Goal: Check status: Check status

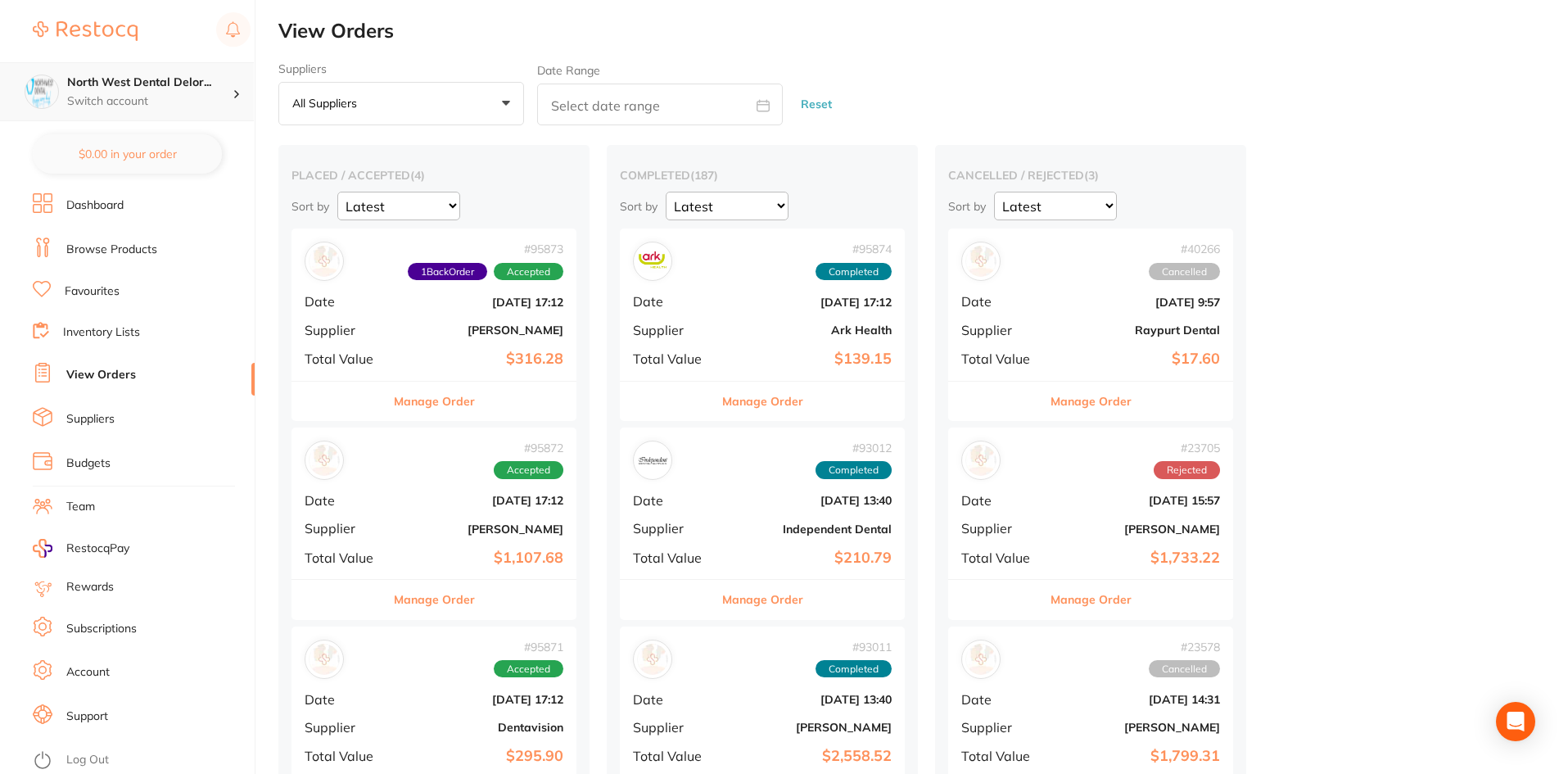
click at [140, 86] on h4 "North West Dental Delor..." at bounding box center [150, 83] width 166 height 16
click at [408, 317] on div "# 95873 1 Back Order Accepted Date Oct 3 2025, 17:12 Supplier Adam Dental Total…" at bounding box center [434, 304] width 285 height 151
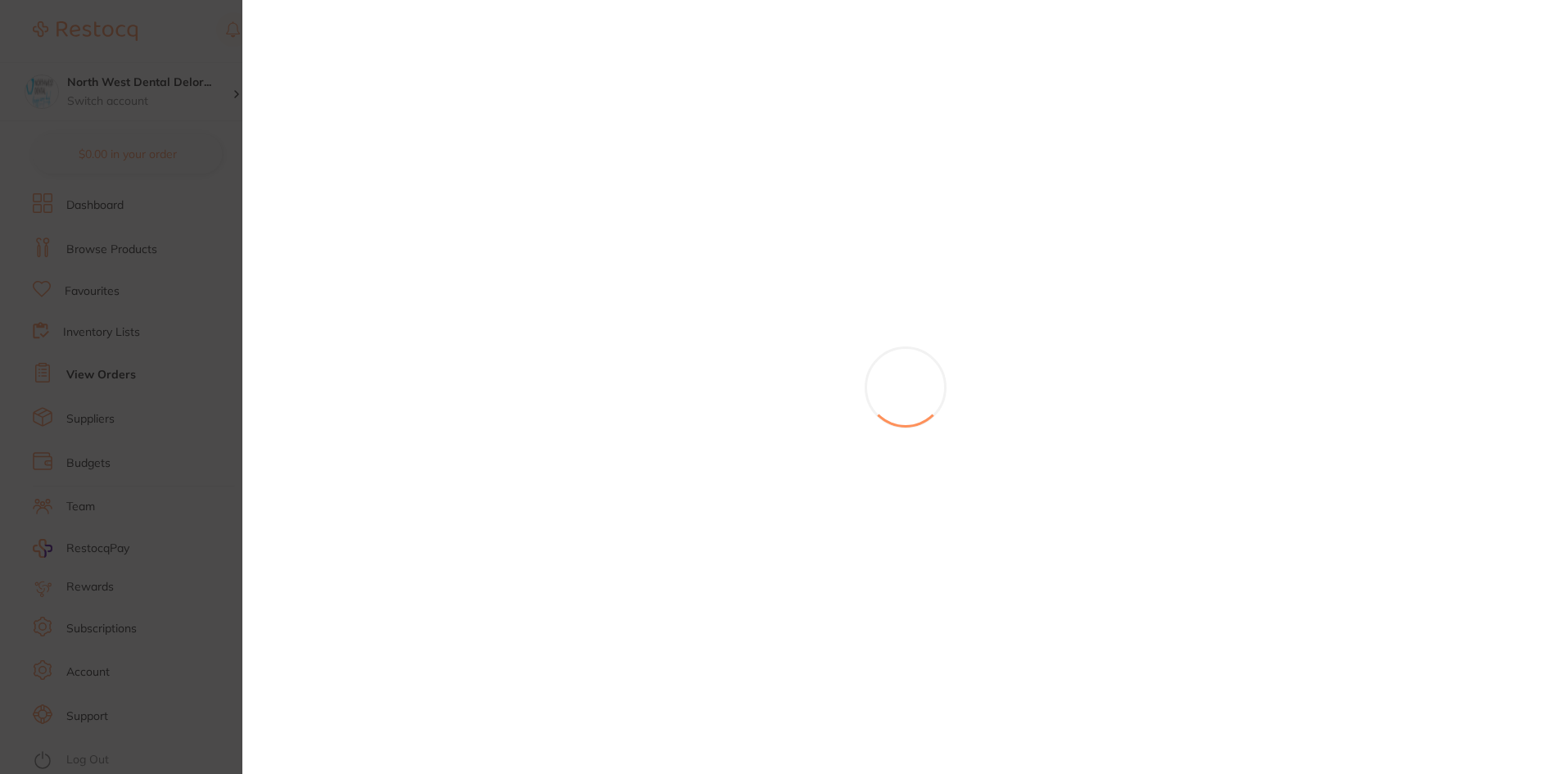
click at [214, 387] on section at bounding box center [784, 387] width 1568 height 774
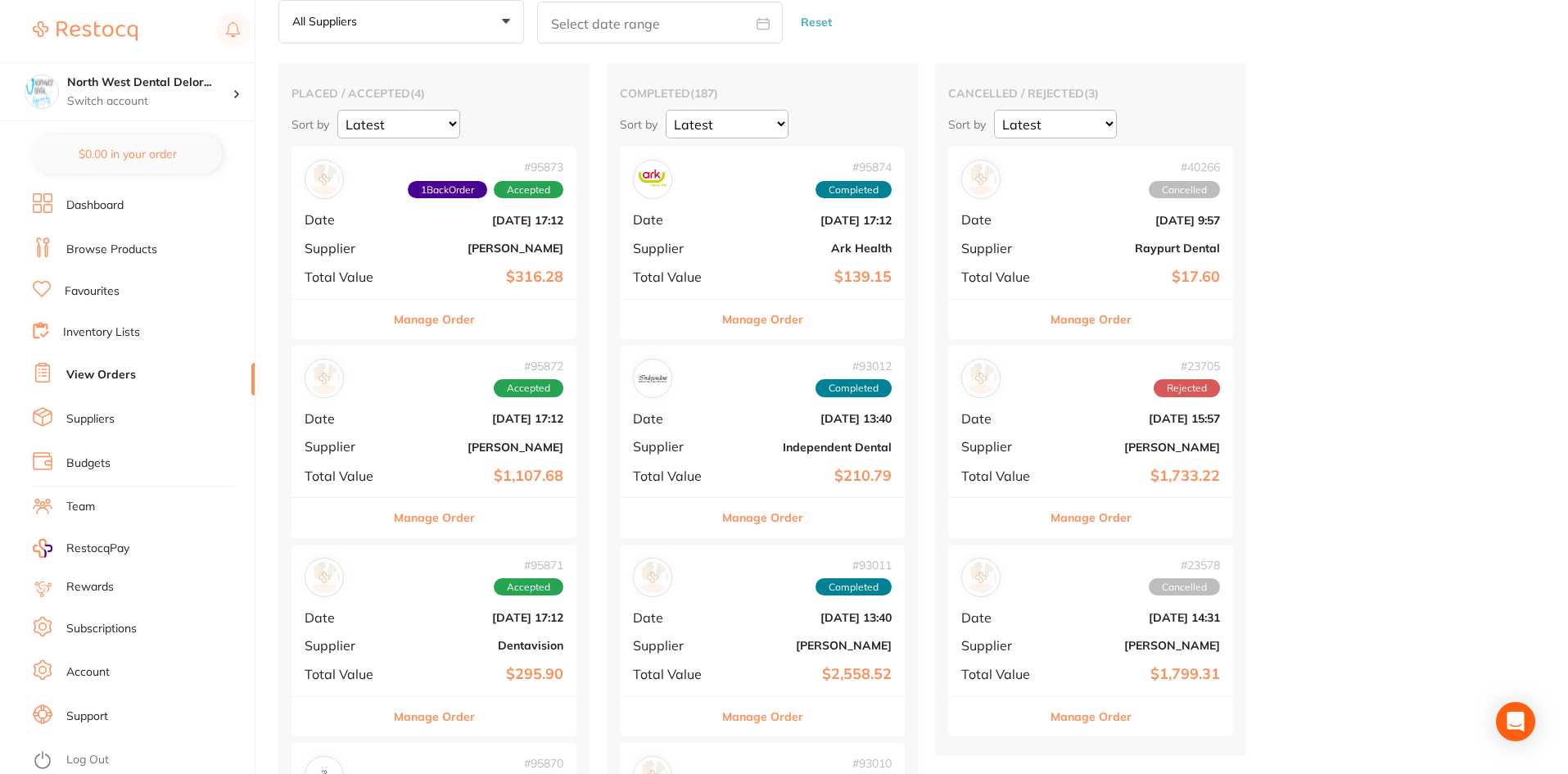
scroll to position [246, 0]
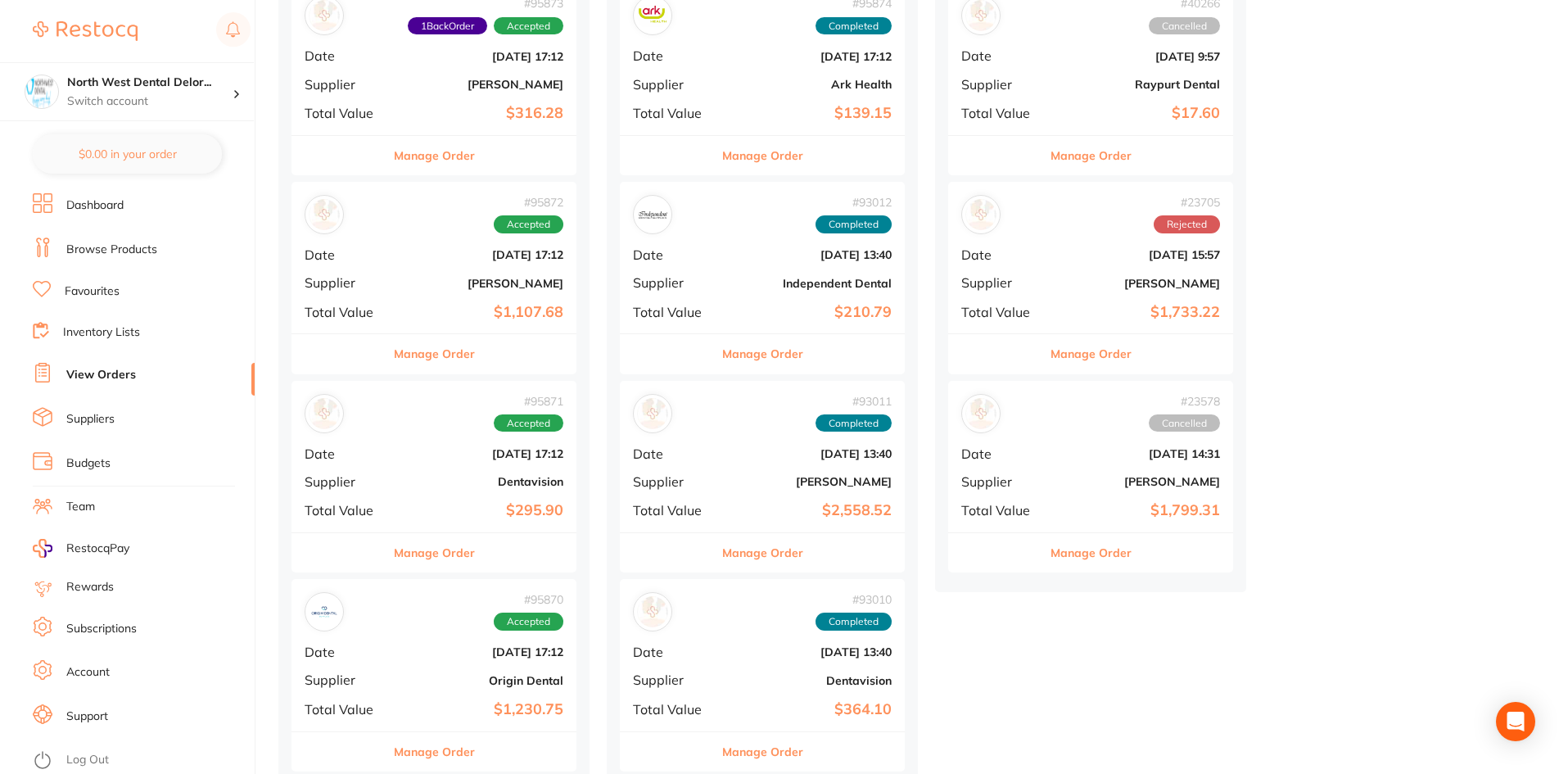
click at [434, 263] on div "# 95872 Accepted Date Oct 3 2025, 17:12 Supplier Henry Schein Halas Total Value…" at bounding box center [434, 257] width 285 height 151
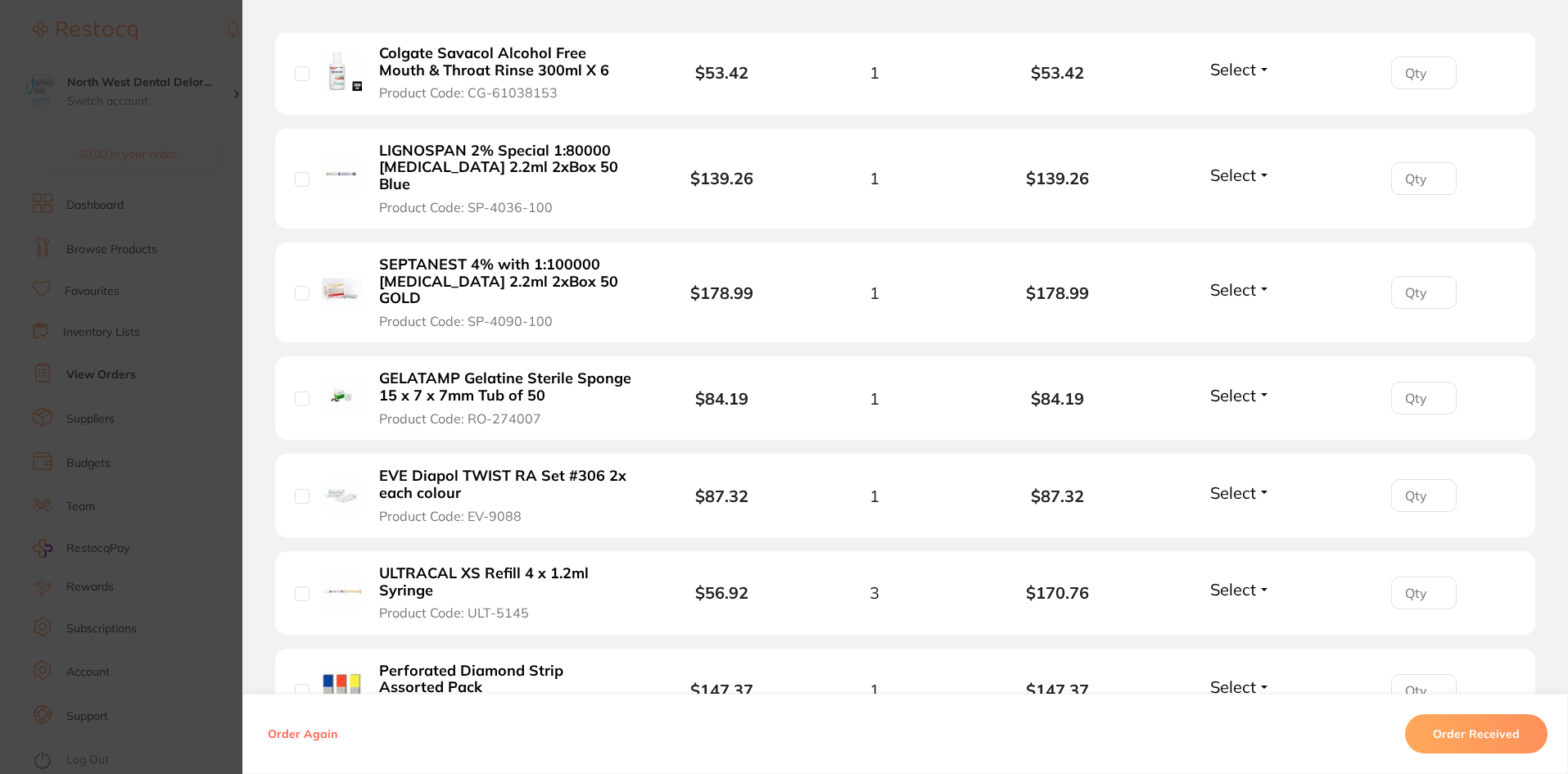
scroll to position [982, 0]
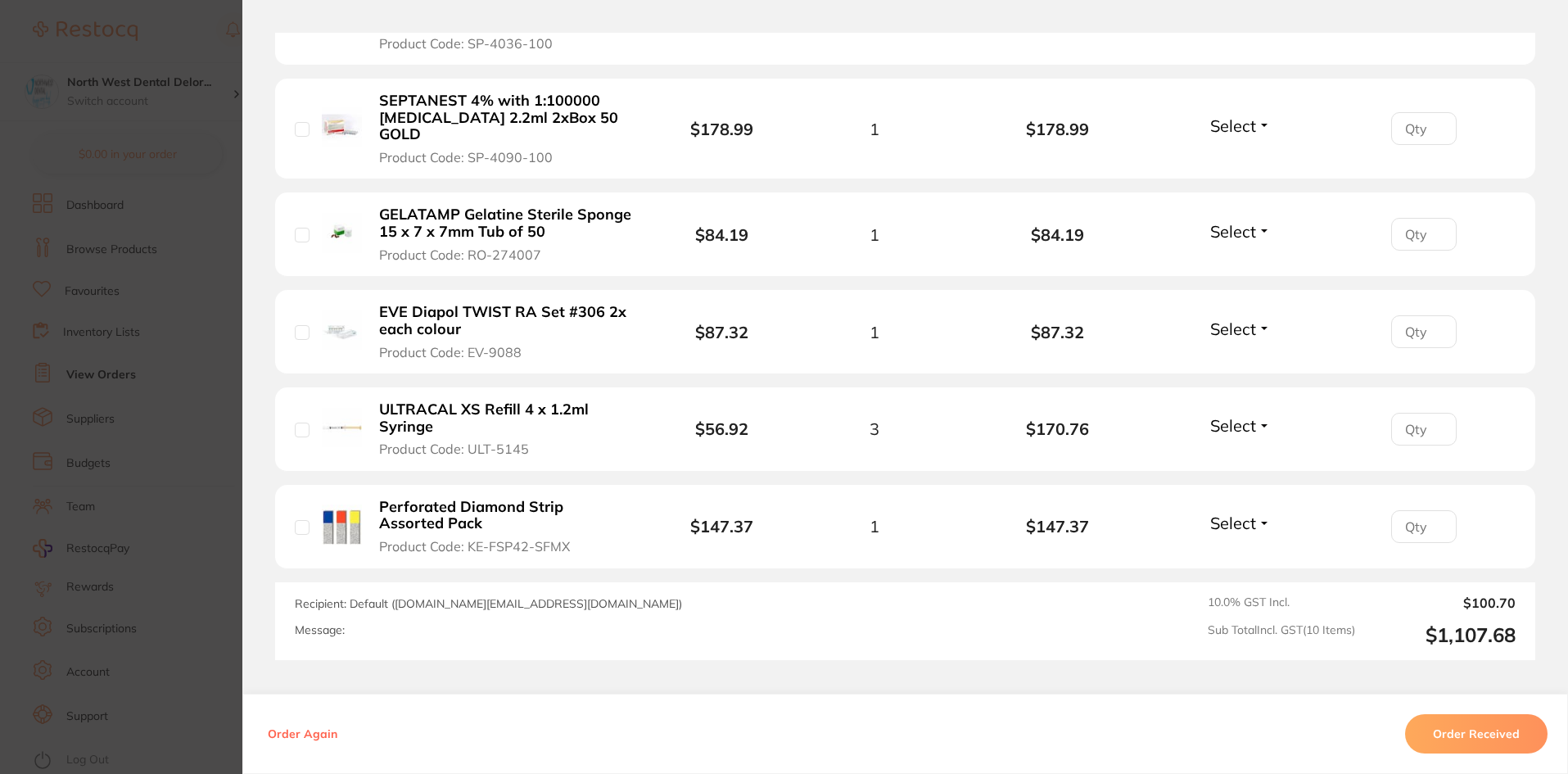
click at [225, 441] on section "Order ID: Restocq- 95872 Order Information Accepted Order Order Date Oct 3 2025…" at bounding box center [784, 387] width 1568 height 774
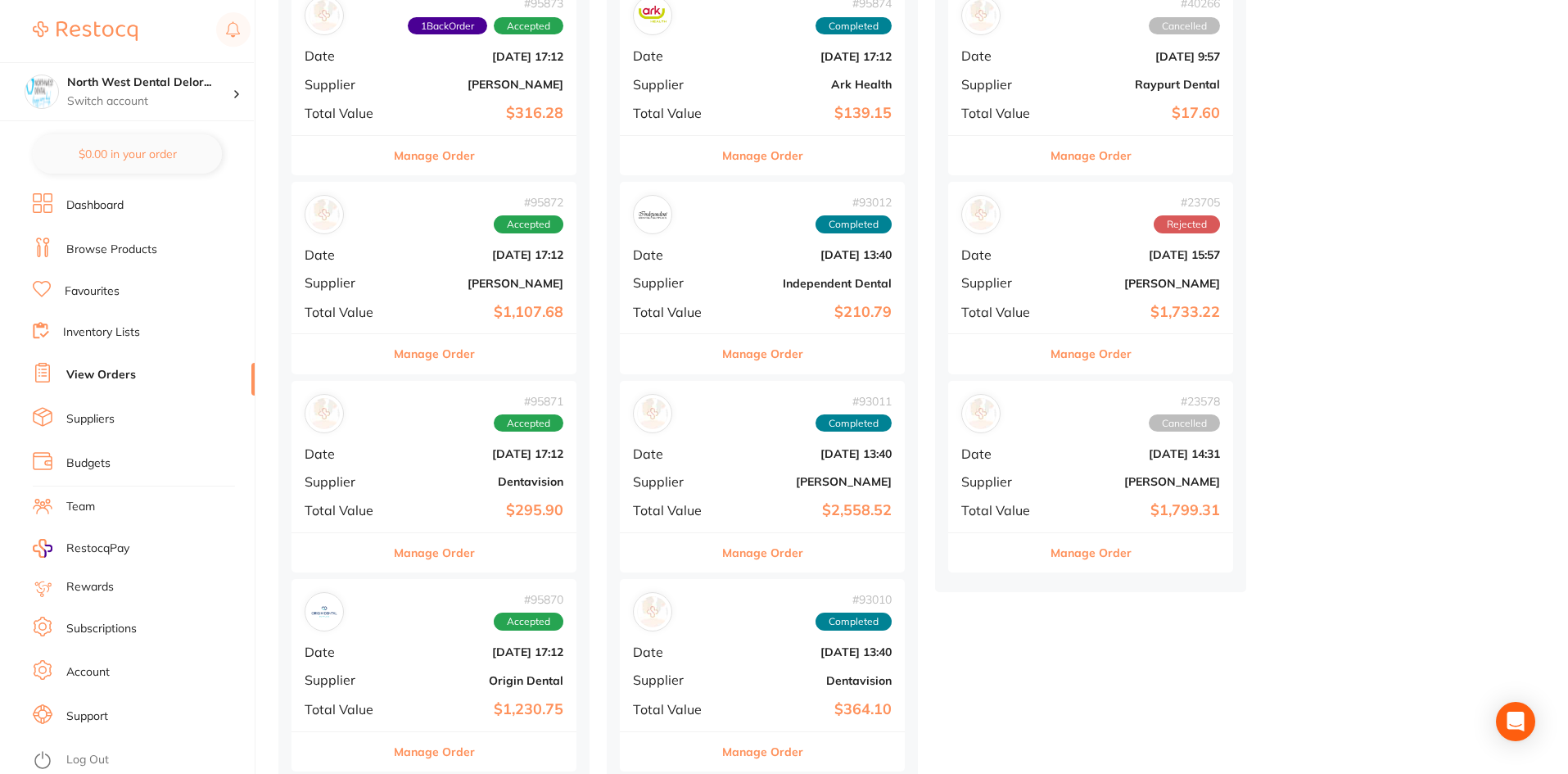
click at [395, 501] on div "# 95873 1 Back Order Accepted Date Oct 3 2025, 17:12 Supplier Adam Dental Total…" at bounding box center [434, 377] width 285 height 787
click at [395, 501] on div "# 95871 Accepted Date Oct 3 2025, 17:12 Supplier Dentavision Total Value $295.90" at bounding box center [434, 456] width 285 height 151
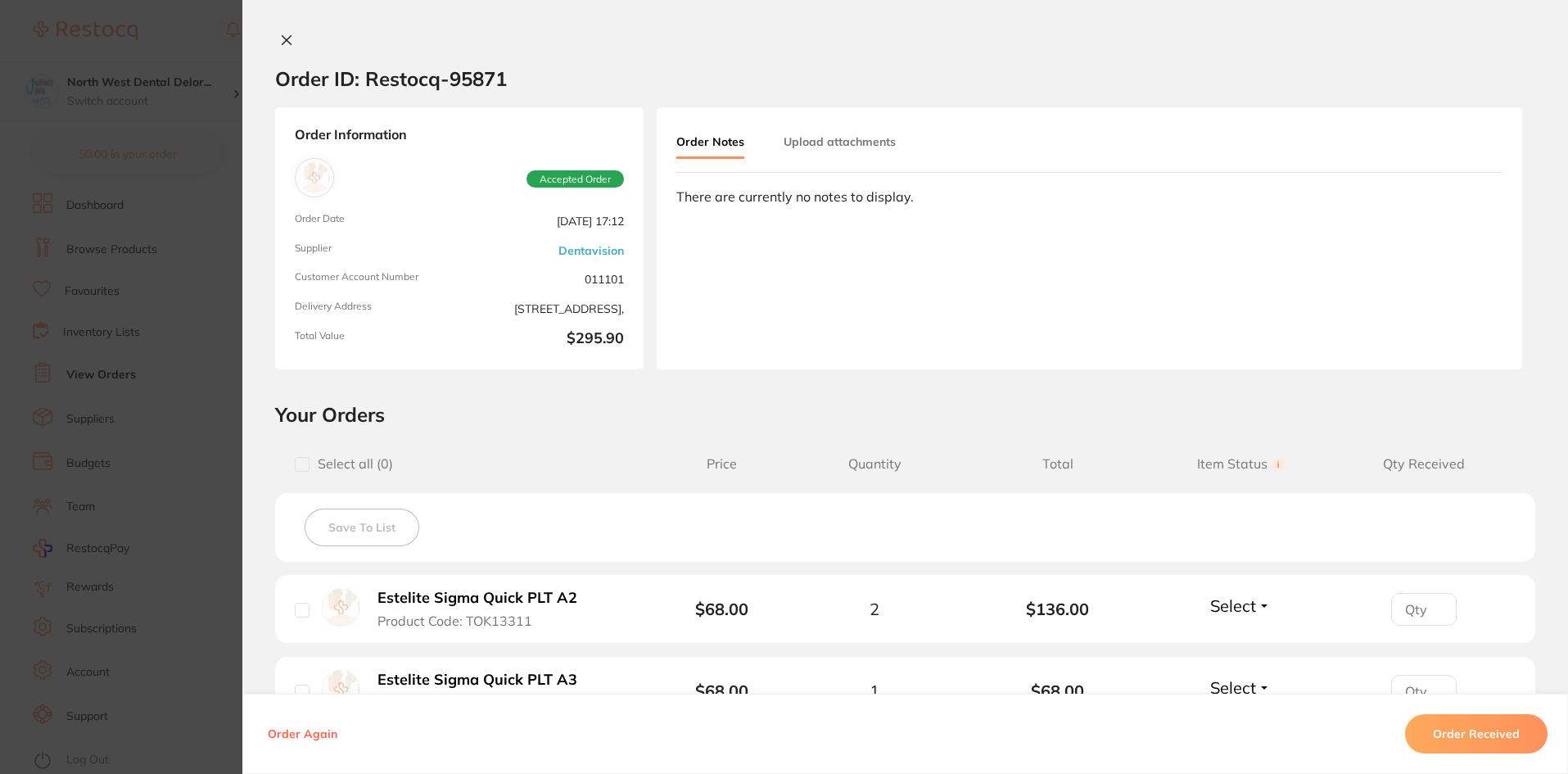
scroll to position [328, 0]
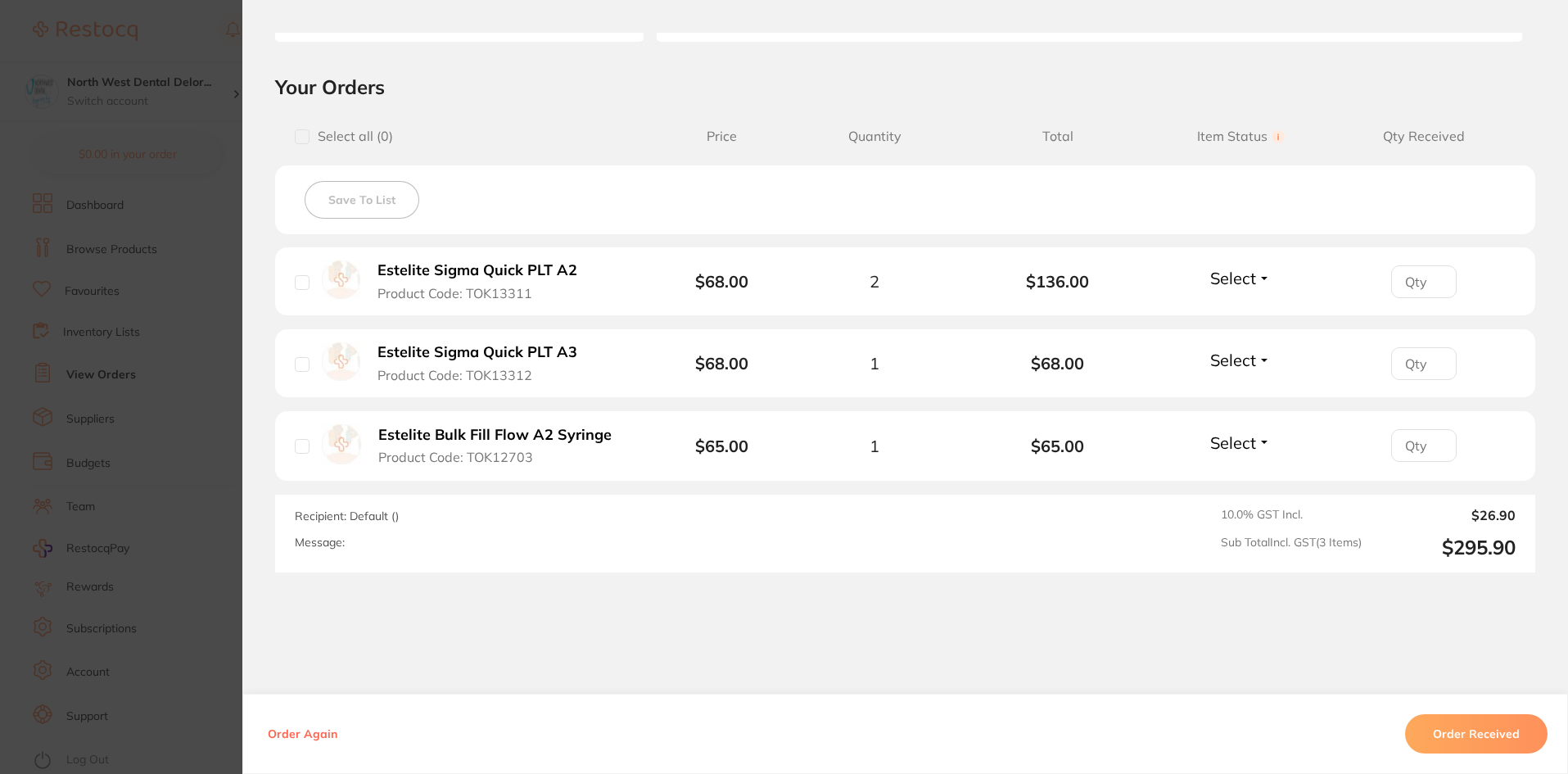
click at [183, 484] on section "Order ID: Restocq- 95871 Order Information Accepted Order Order Date Oct 3 2025…" at bounding box center [784, 387] width 1568 height 774
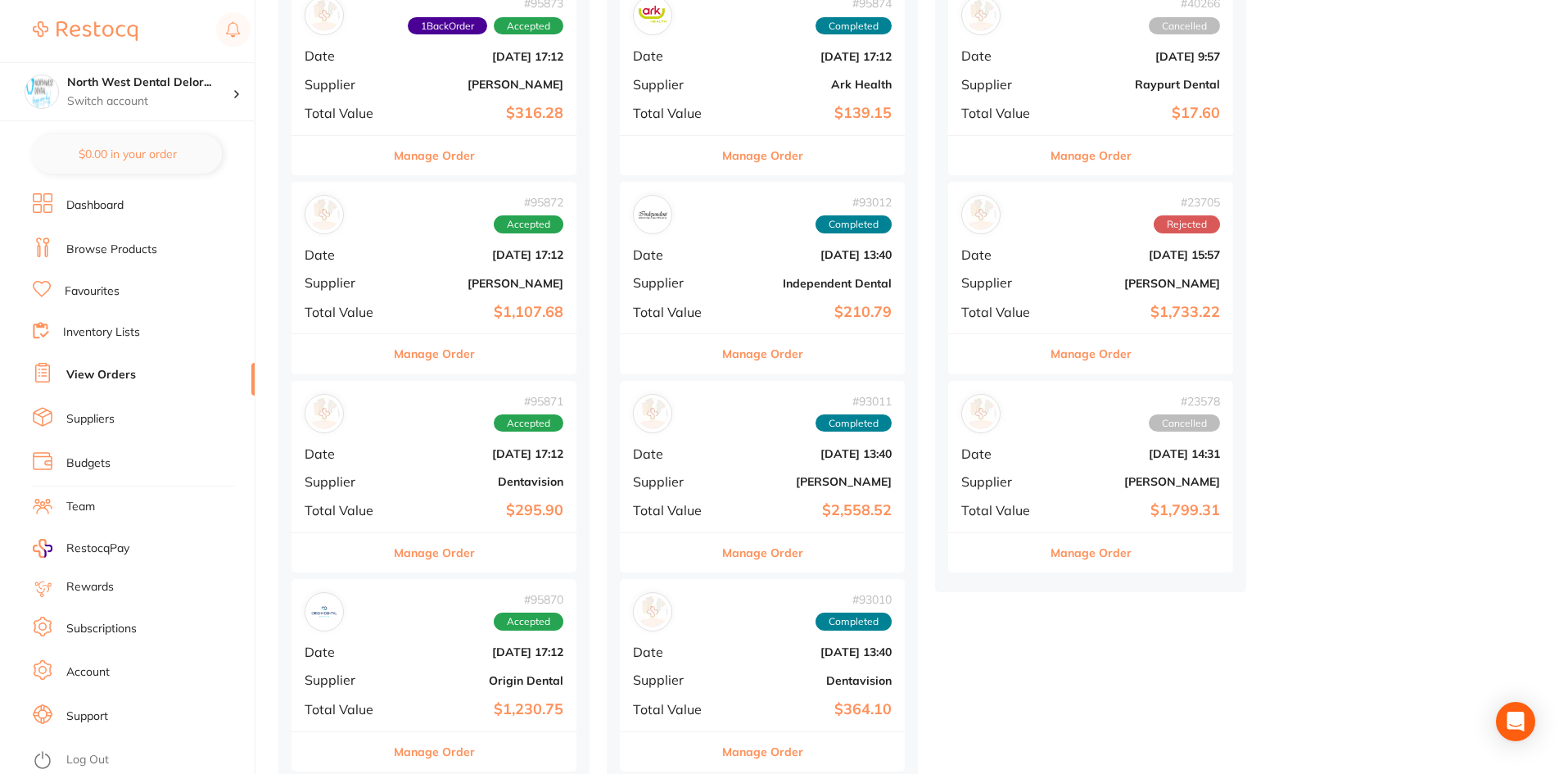
scroll to position [492, 0]
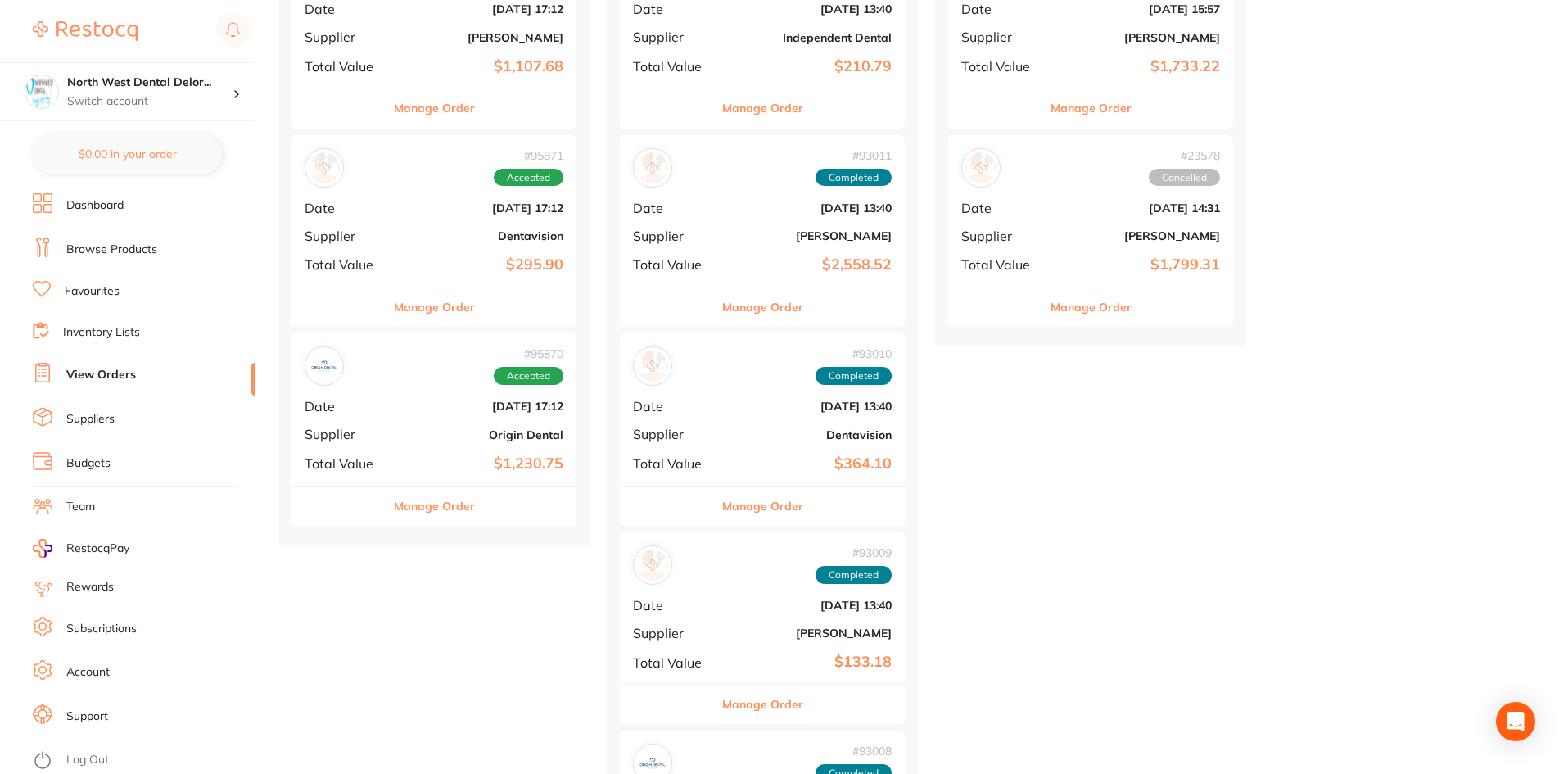
click at [528, 452] on div "# 95870 Accepted Date Oct 3 2025, 17:12 Supplier Origin Dental Total Value $1,2…" at bounding box center [434, 409] width 285 height 151
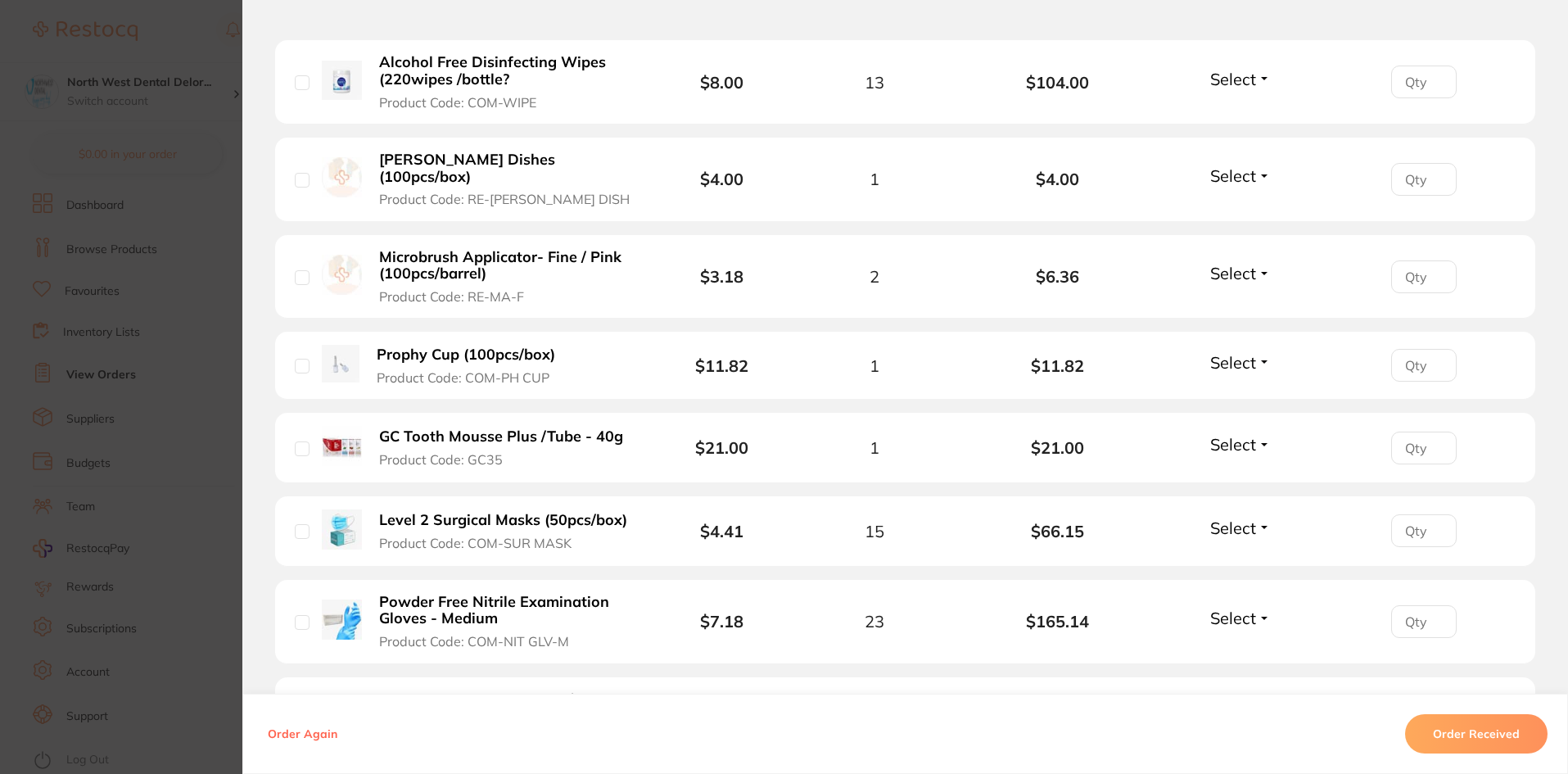
scroll to position [1310, 0]
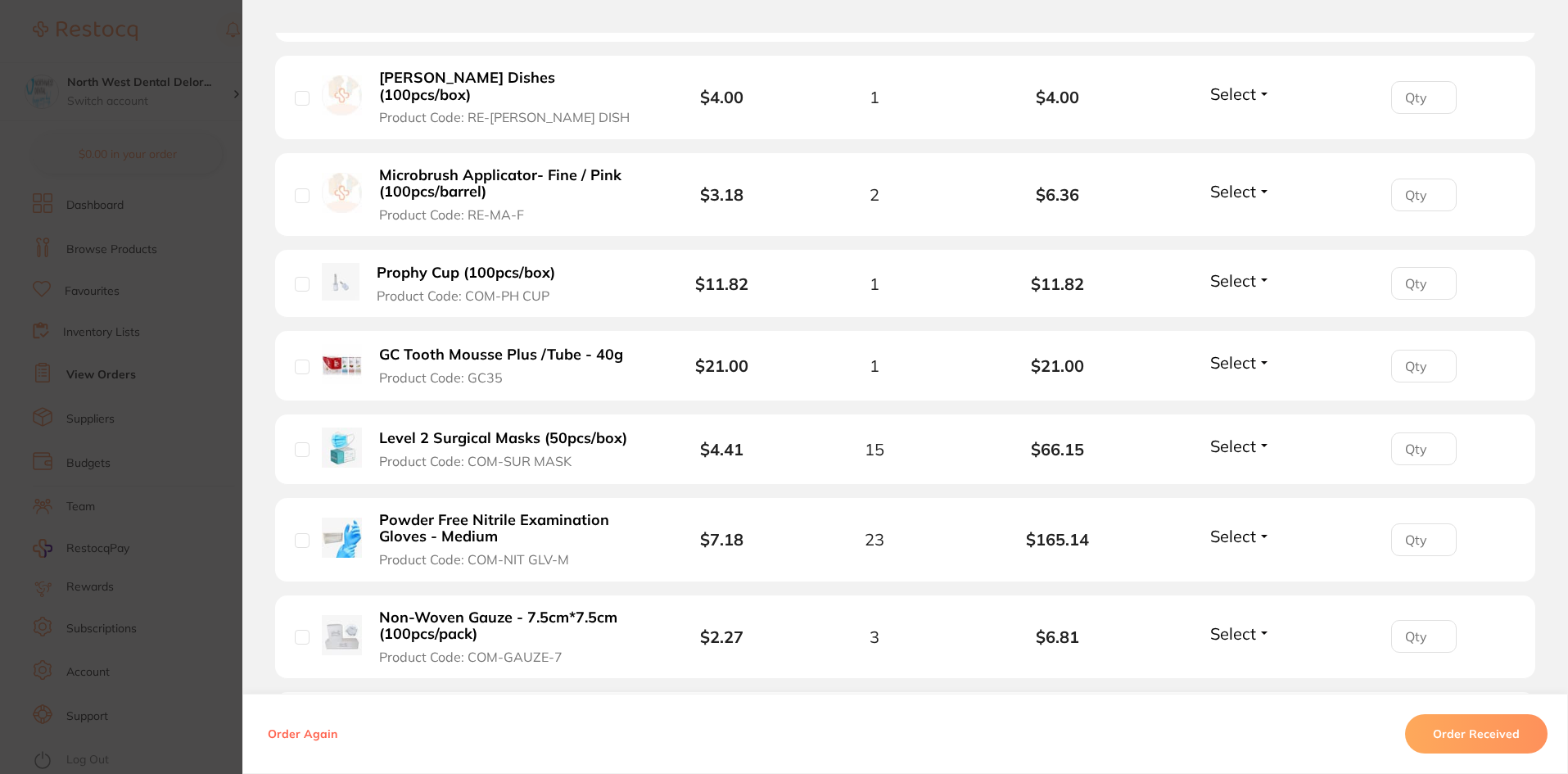
click at [73, 489] on section "Order ID: Restocq- 95870 Order Information Accepted Order Order Date Oct 3 2025…" at bounding box center [784, 387] width 1568 height 774
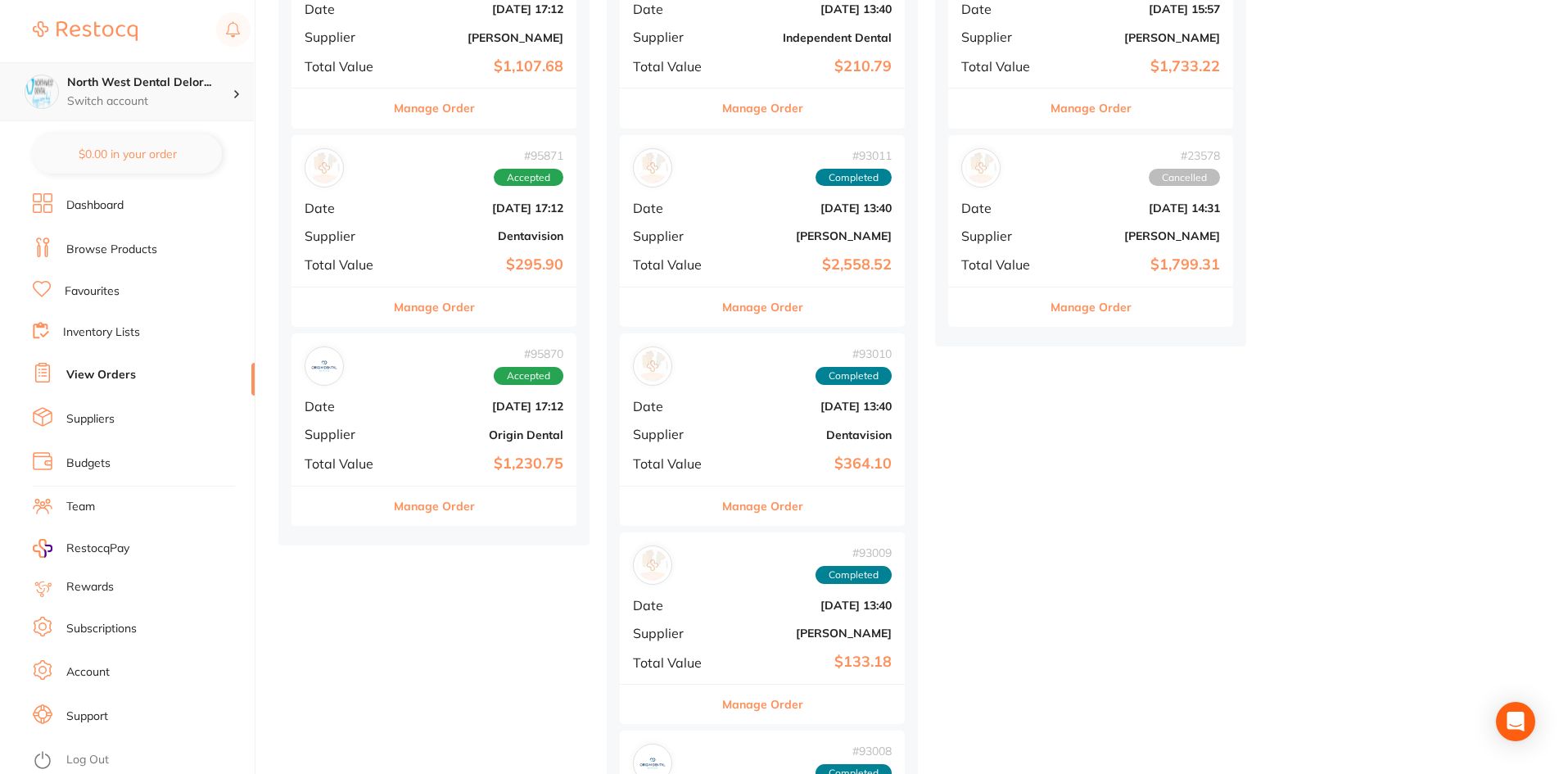
click at [104, 82] on h4 "North West Dental Delor..." at bounding box center [150, 83] width 166 height 16
click at [159, 148] on h4 "Longford Smileco" at bounding box center [156, 142] width 170 height 16
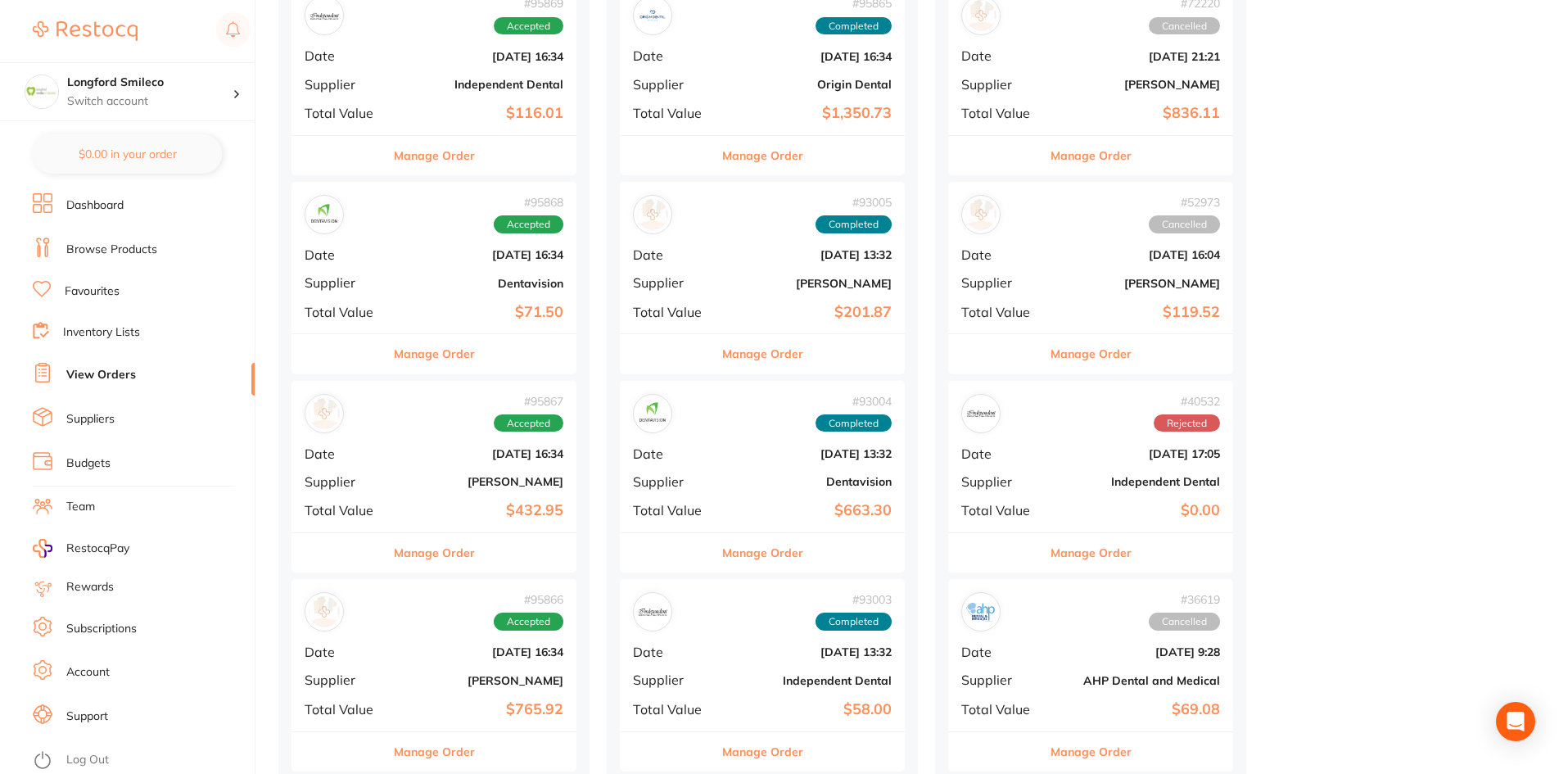
scroll to position [573, 0]
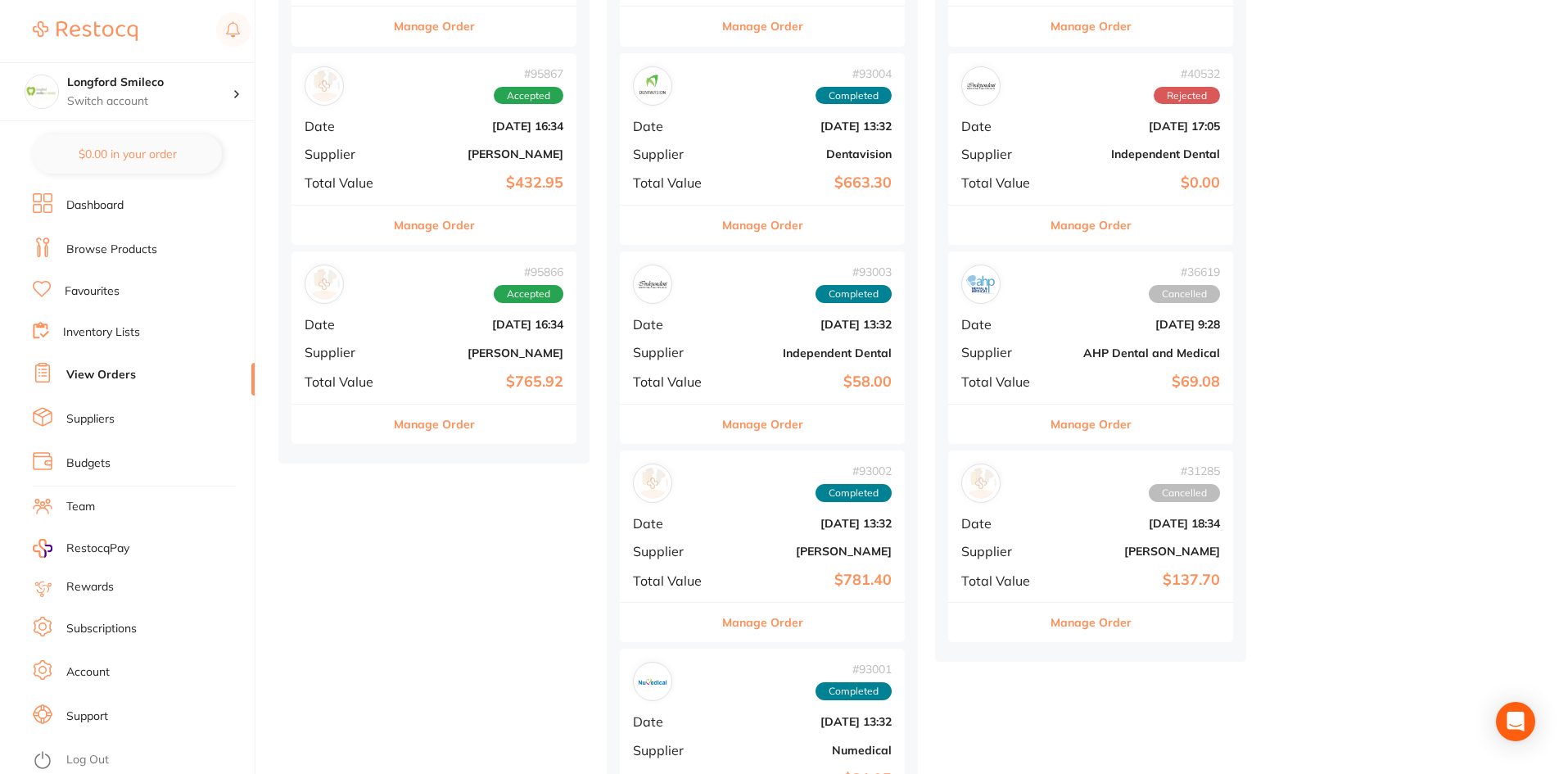
click at [411, 390] on div "# 95866 Accepted Date [DATE] 16:34 Supplier [PERSON_NAME] Total Value $765.92" at bounding box center [434, 327] width 285 height 151
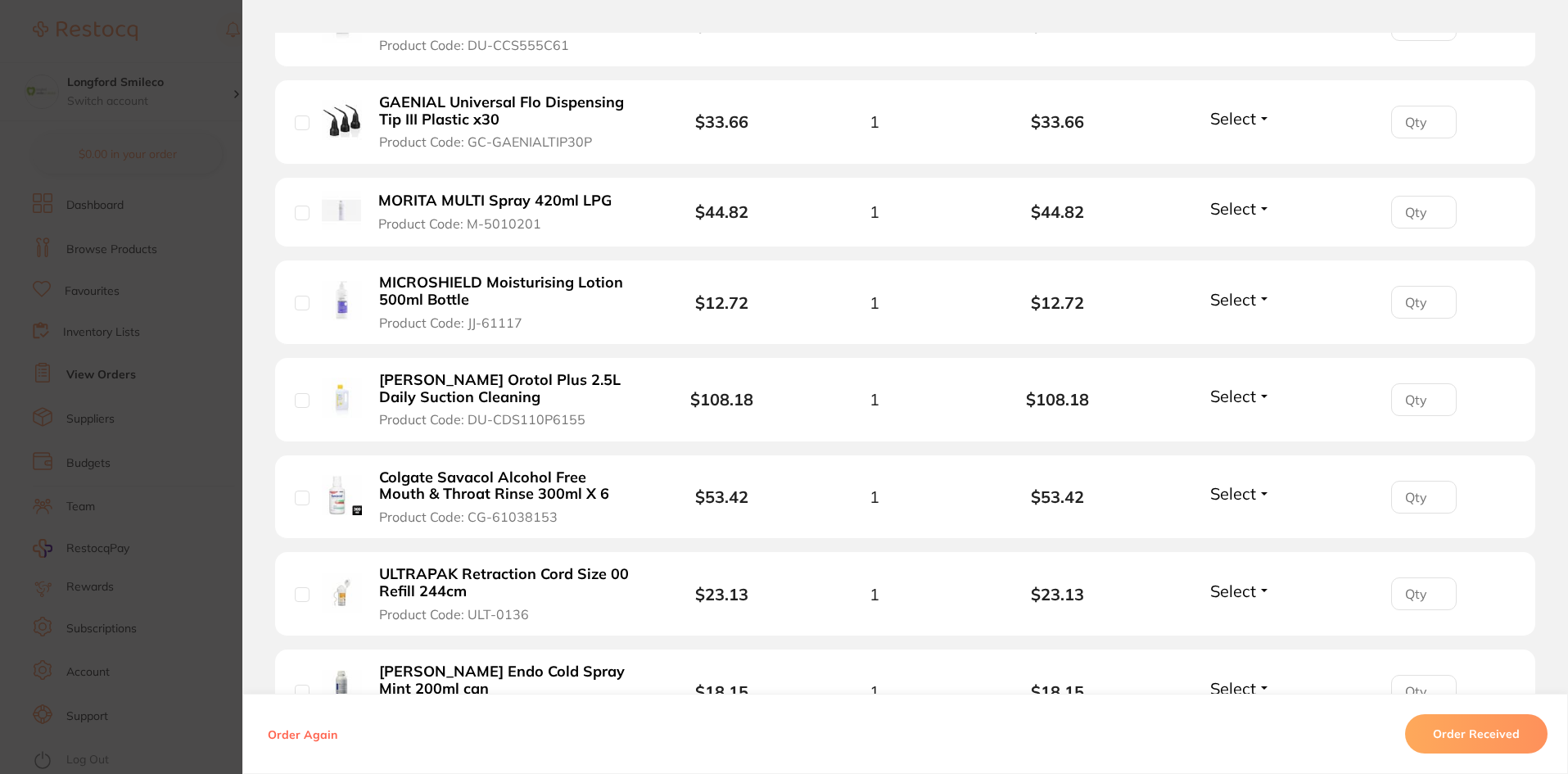
scroll to position [982, 0]
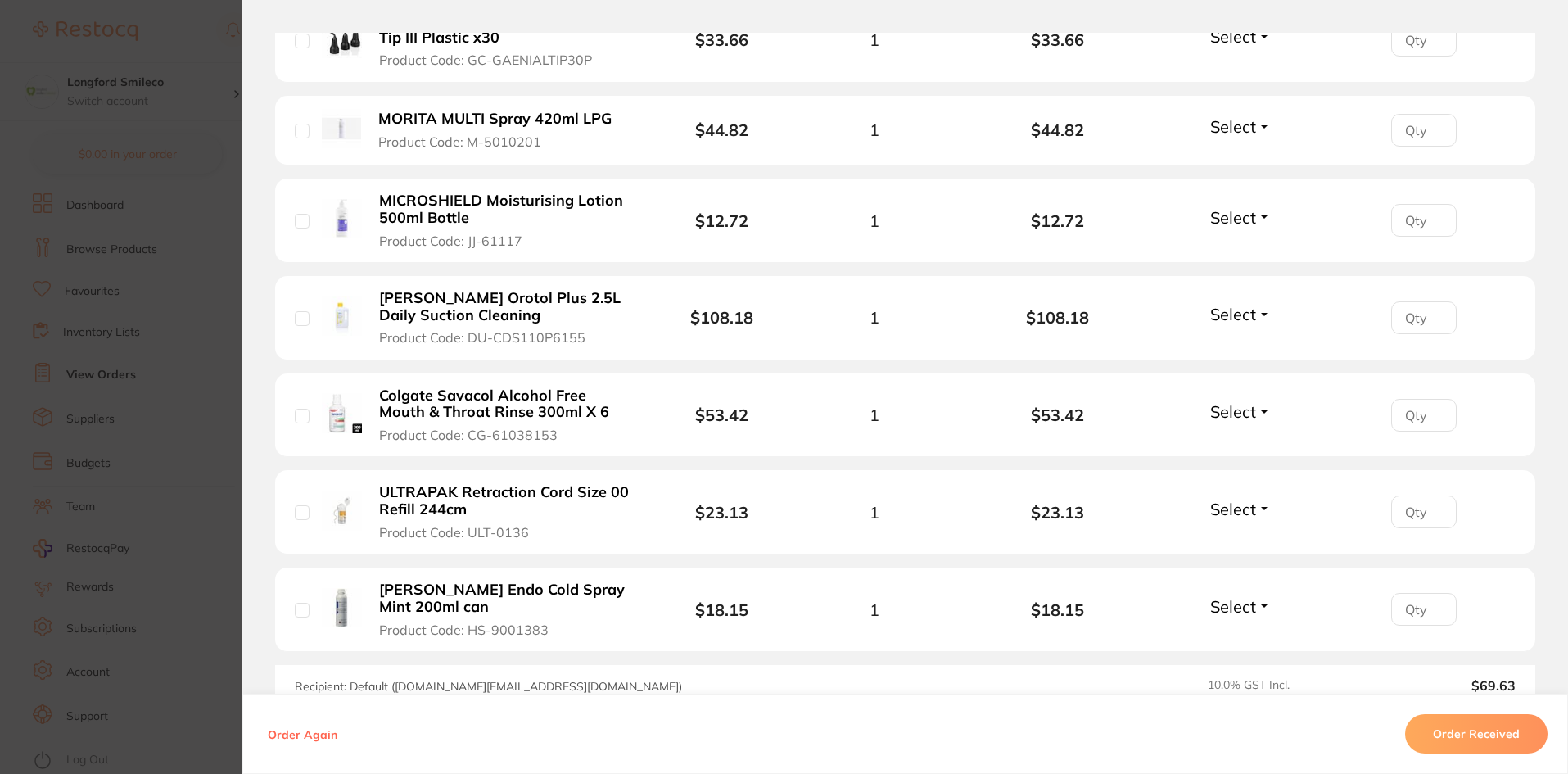
click at [179, 441] on section "Order ID: Restocq- 95866 Order Information Accepted Order Order Date [DATE] 16:…" at bounding box center [784, 387] width 1568 height 774
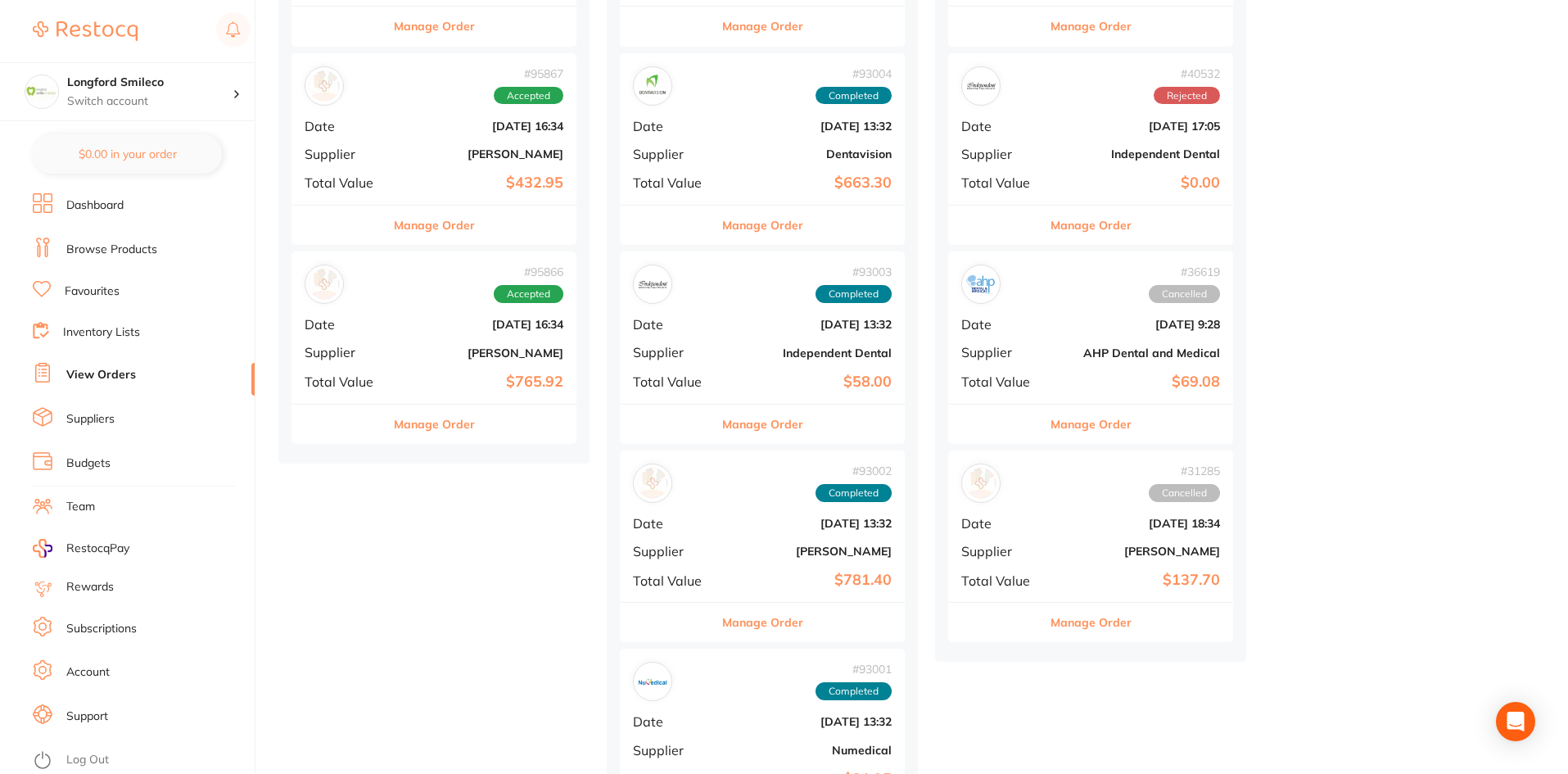
click at [464, 147] on div "# 95867 Accepted Date [DATE] 16:34 Supplier [PERSON_NAME] Total Value $432.95" at bounding box center [434, 129] width 285 height 151
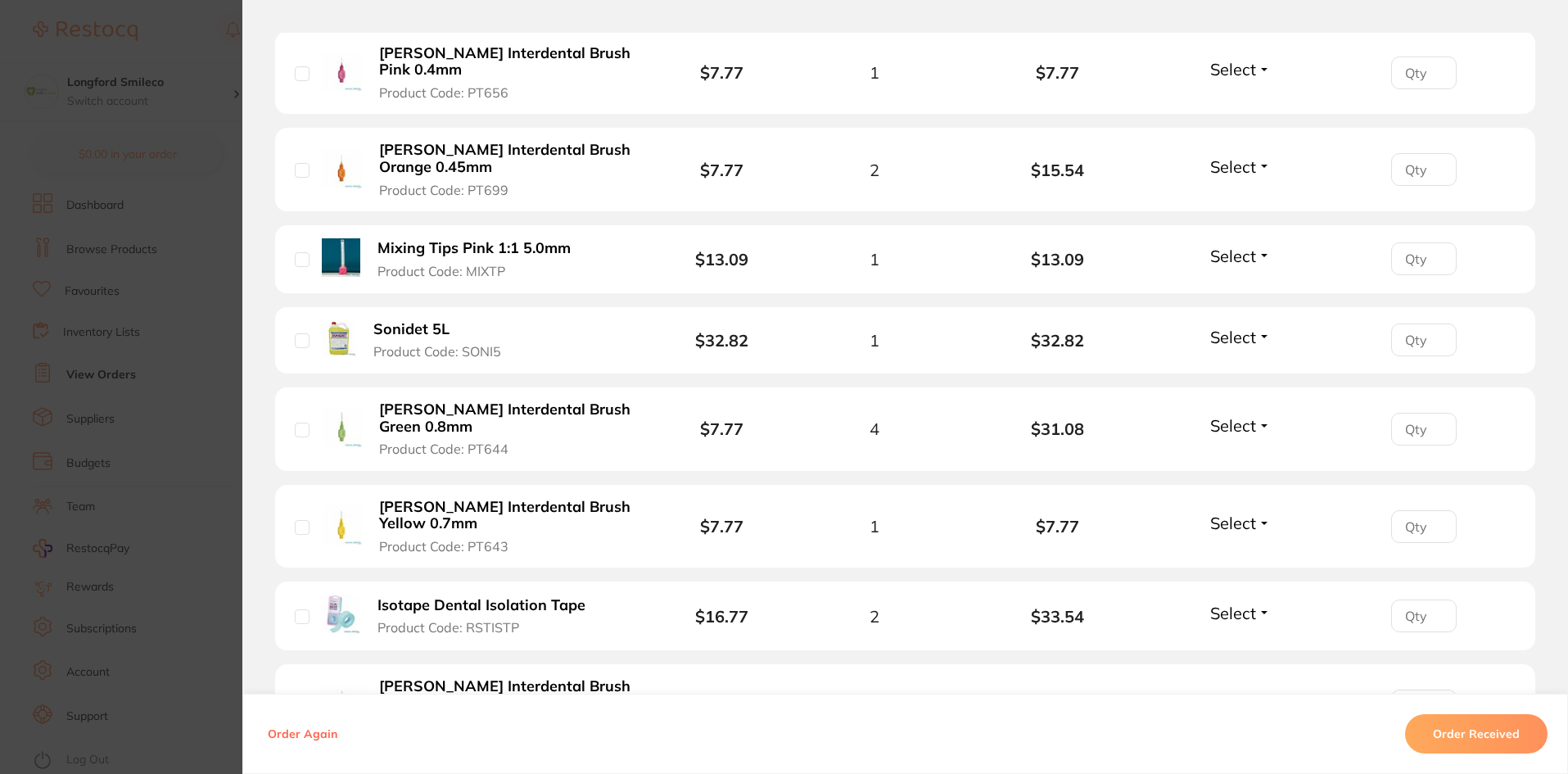
scroll to position [1310, 0]
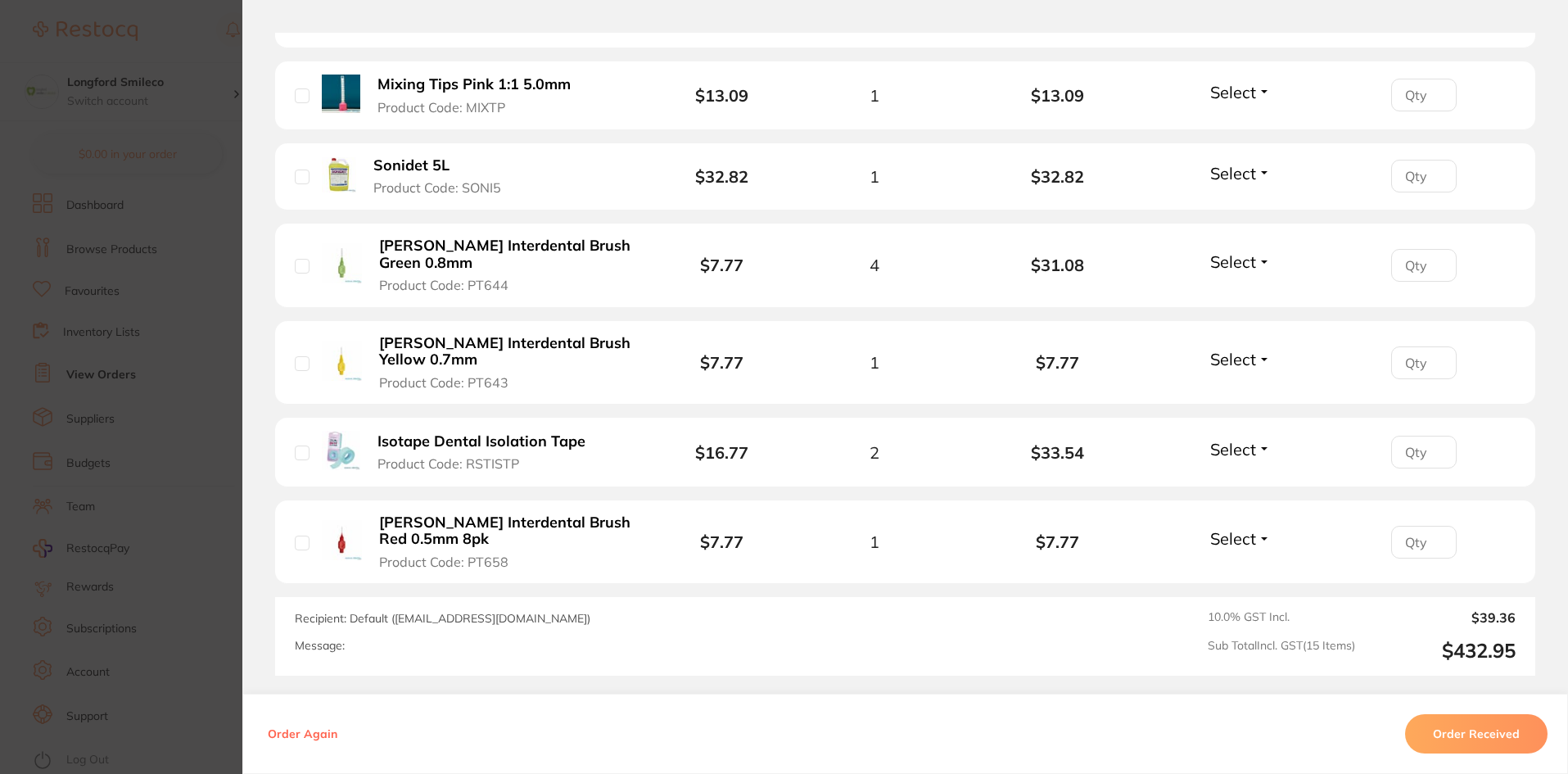
click at [228, 462] on section "Order ID: Restocq- 95867 Order Information Accepted Order Order Date [DATE] 16:…" at bounding box center [784, 387] width 1568 height 774
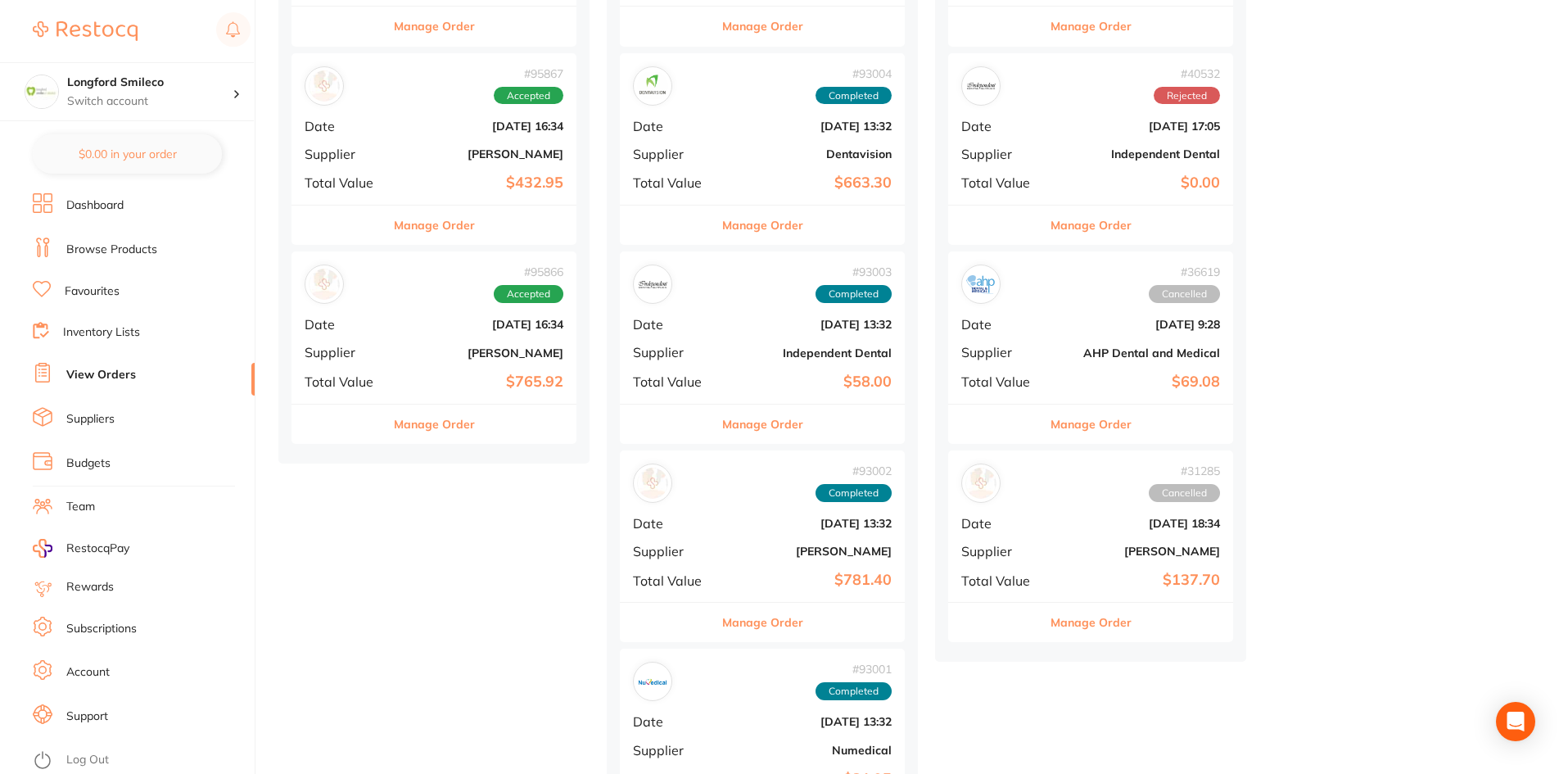
scroll to position [246, 0]
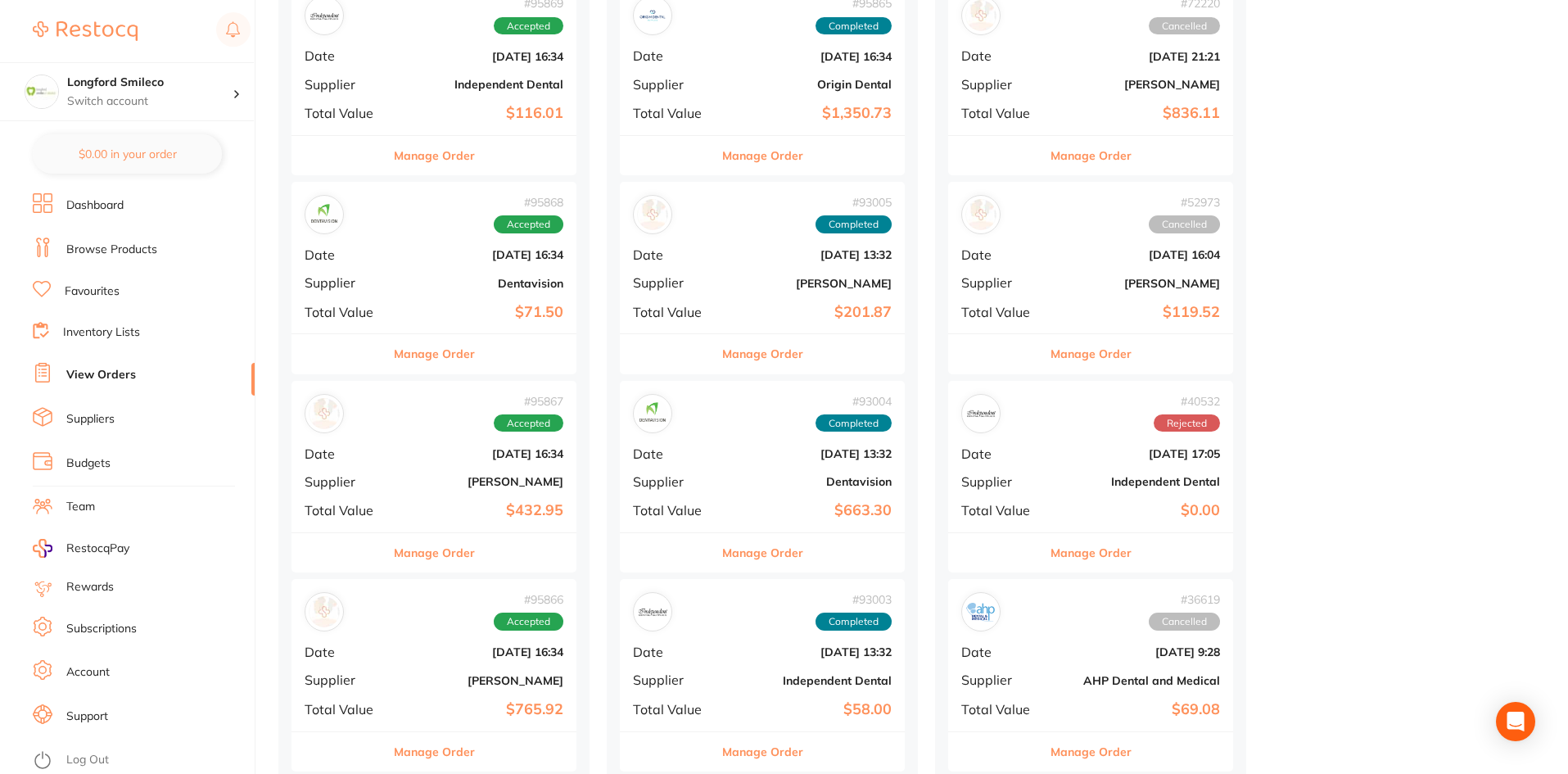
click at [397, 244] on div "# 95868 Accepted Date [DATE] 16:34 Supplier Dentavision Total Value $71.50" at bounding box center [434, 257] width 285 height 151
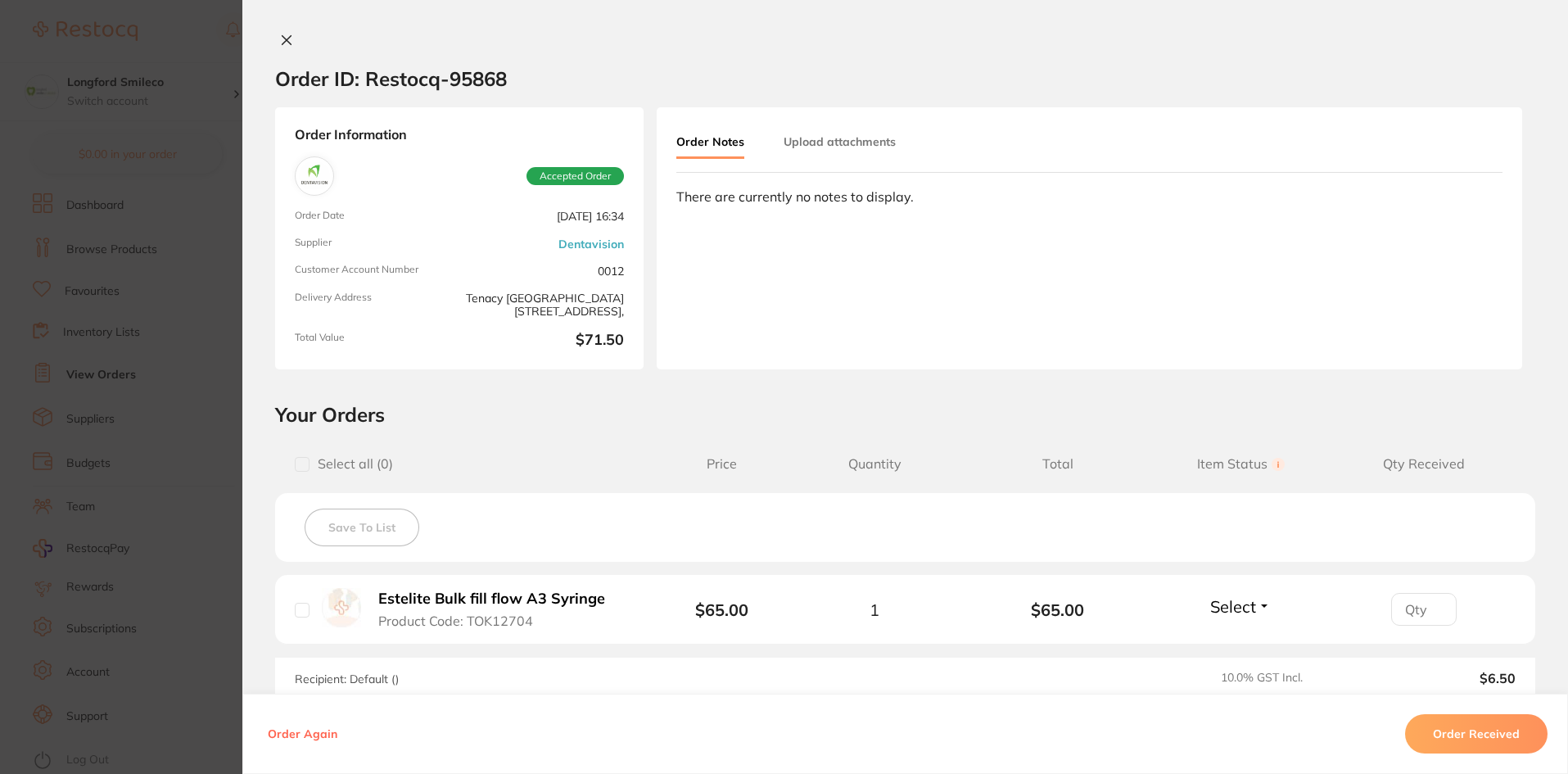
scroll to position [164, 0]
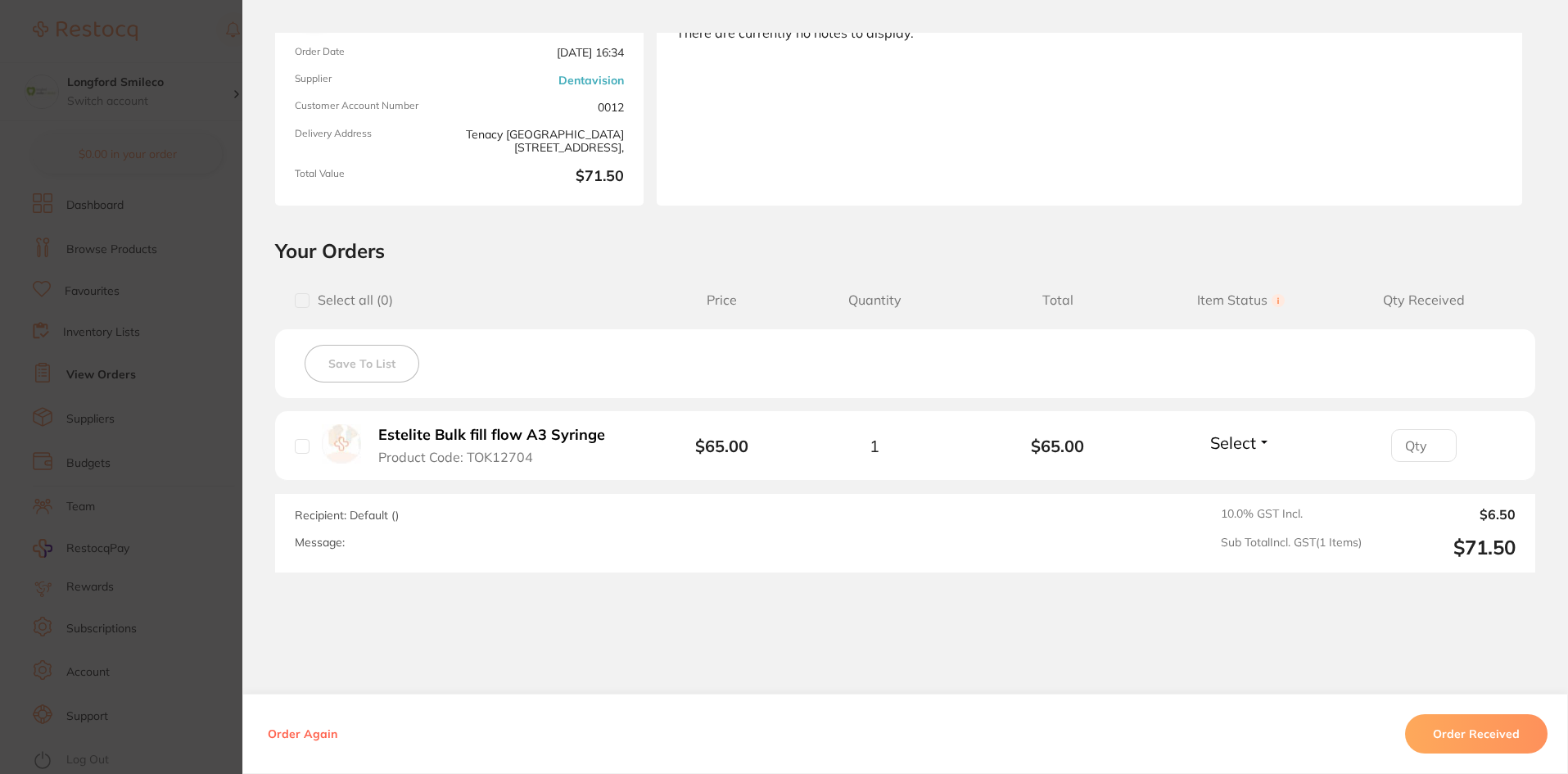
click at [132, 478] on section "Order ID: Restocq- 95868 Order Information Accepted Order Order Date [DATE] 16:…" at bounding box center [784, 387] width 1568 height 774
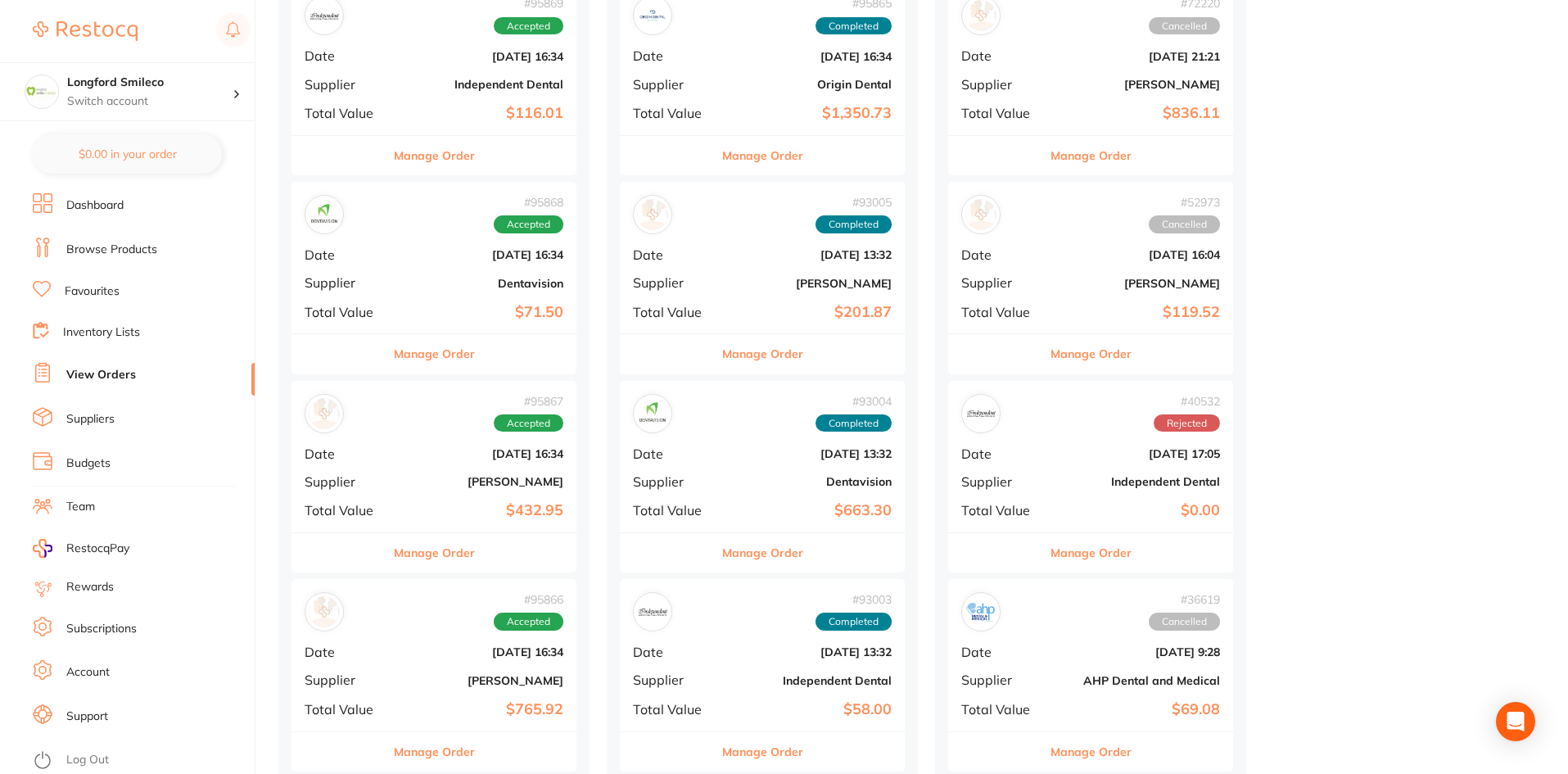
scroll to position [82, 0]
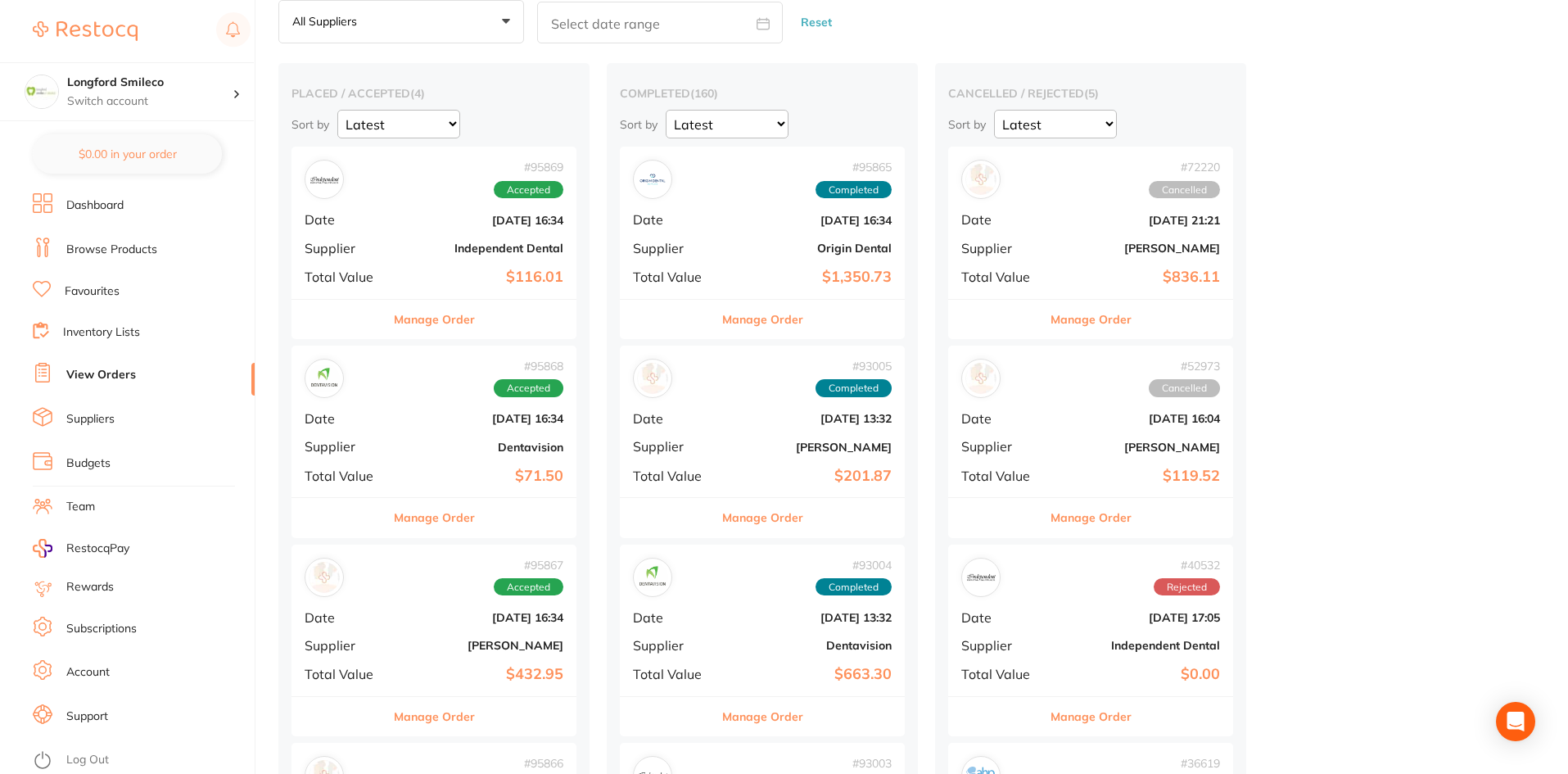
click at [441, 273] on b "$116.01" at bounding box center [482, 277] width 164 height 17
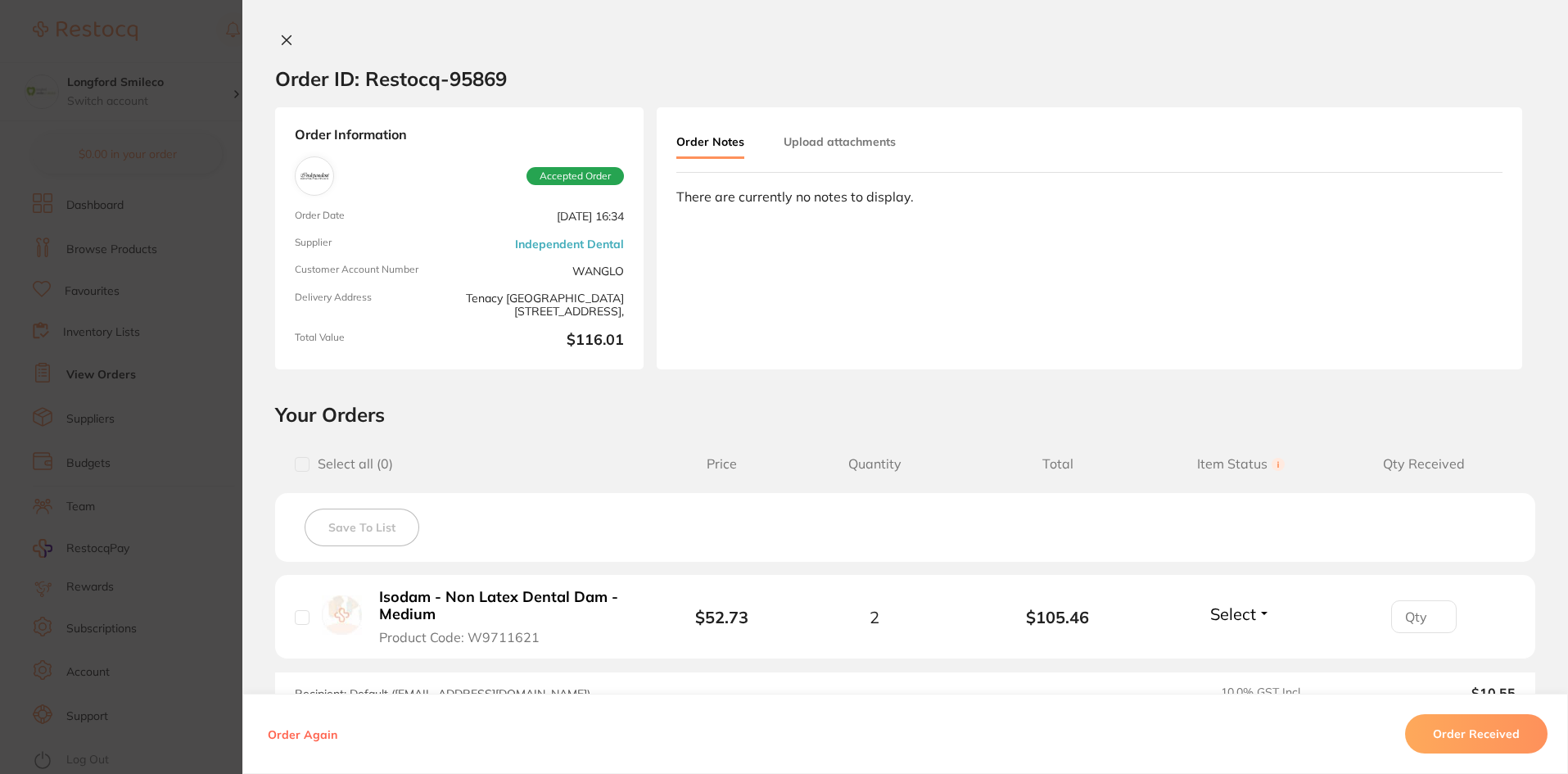
scroll to position [220, 0]
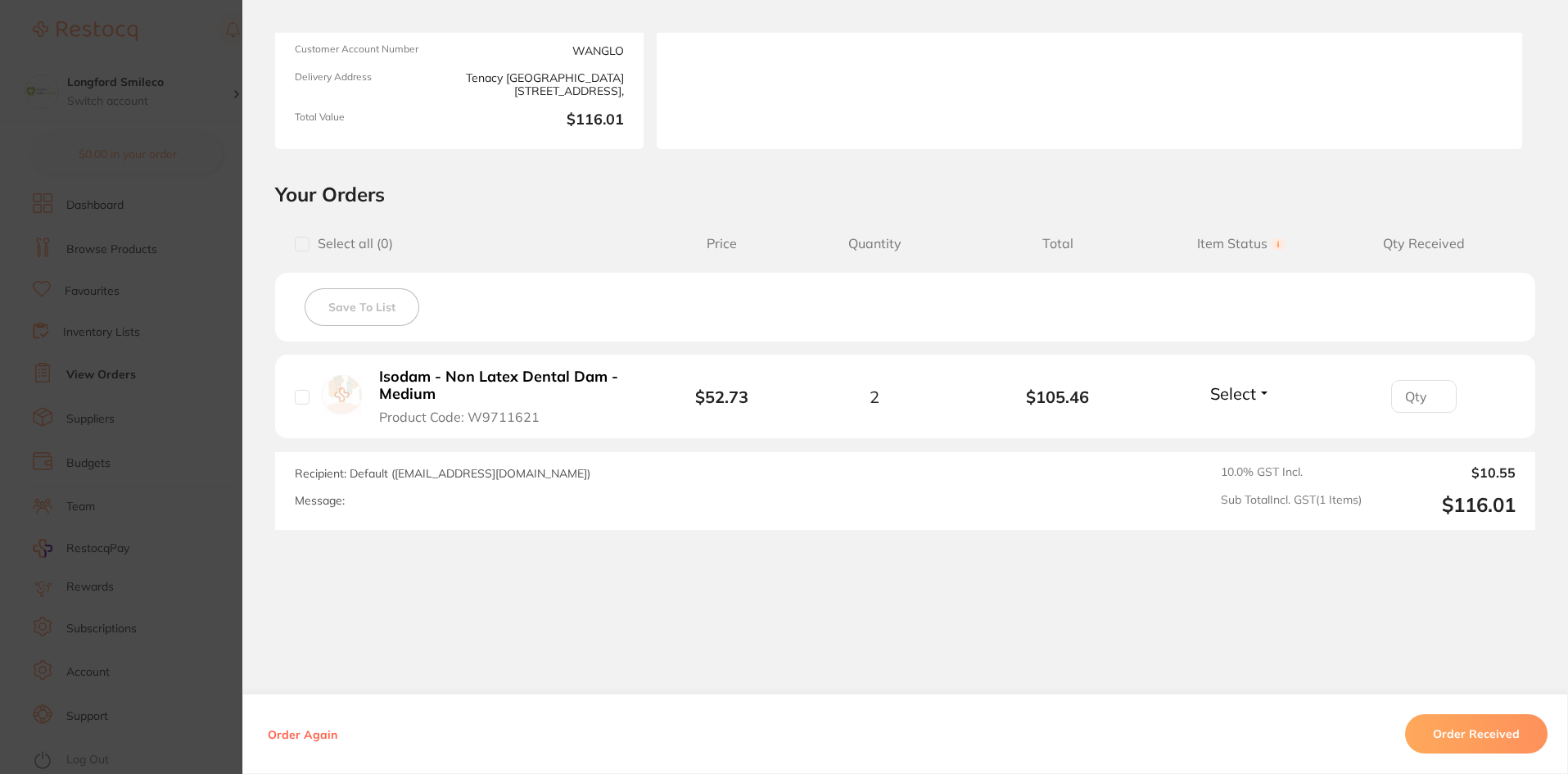
click at [160, 436] on section "Order ID: Restocq- 95869 Order Information Accepted Order Order Date [DATE] 16:…" at bounding box center [784, 387] width 1568 height 774
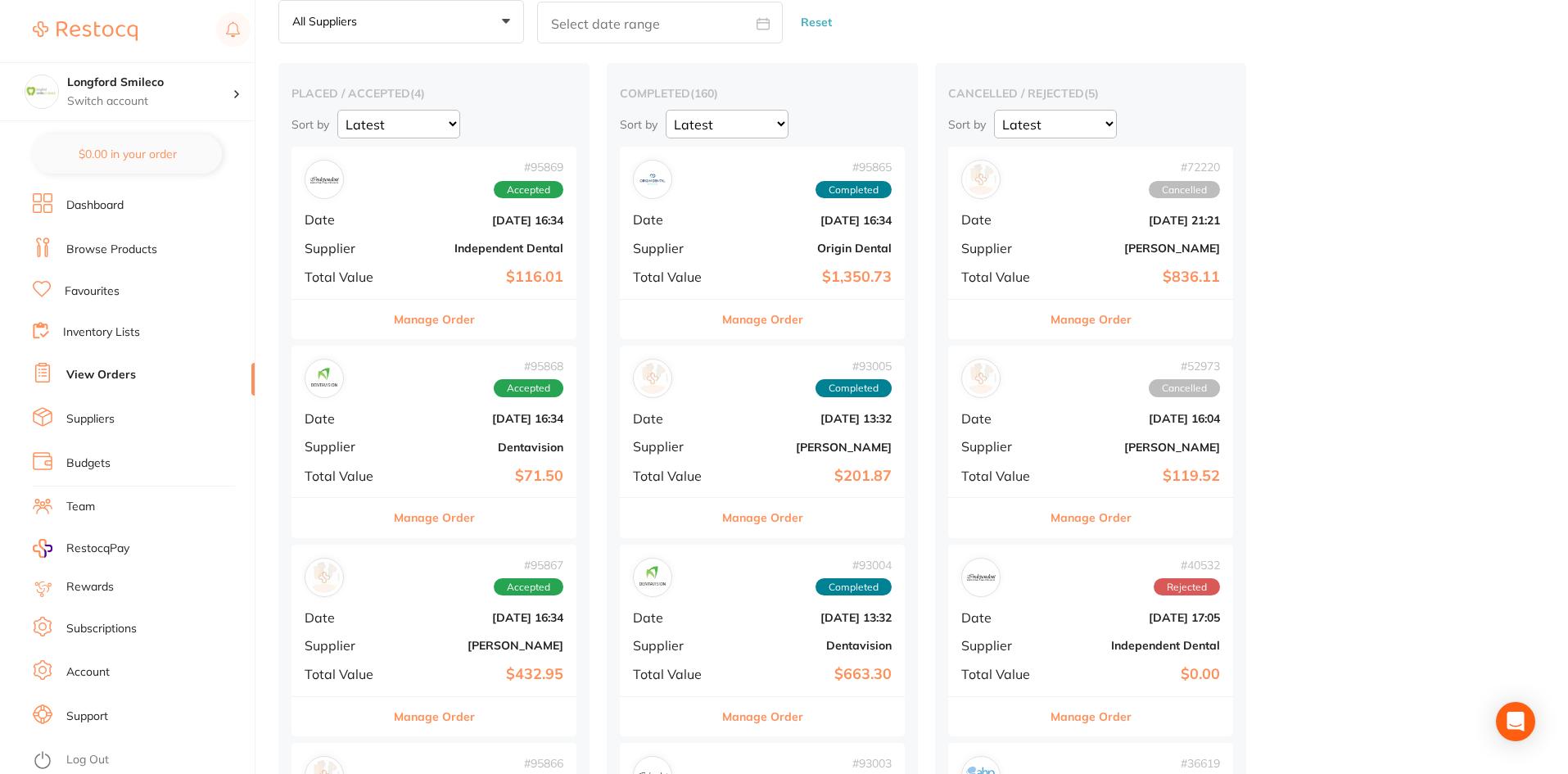
scroll to position [410, 0]
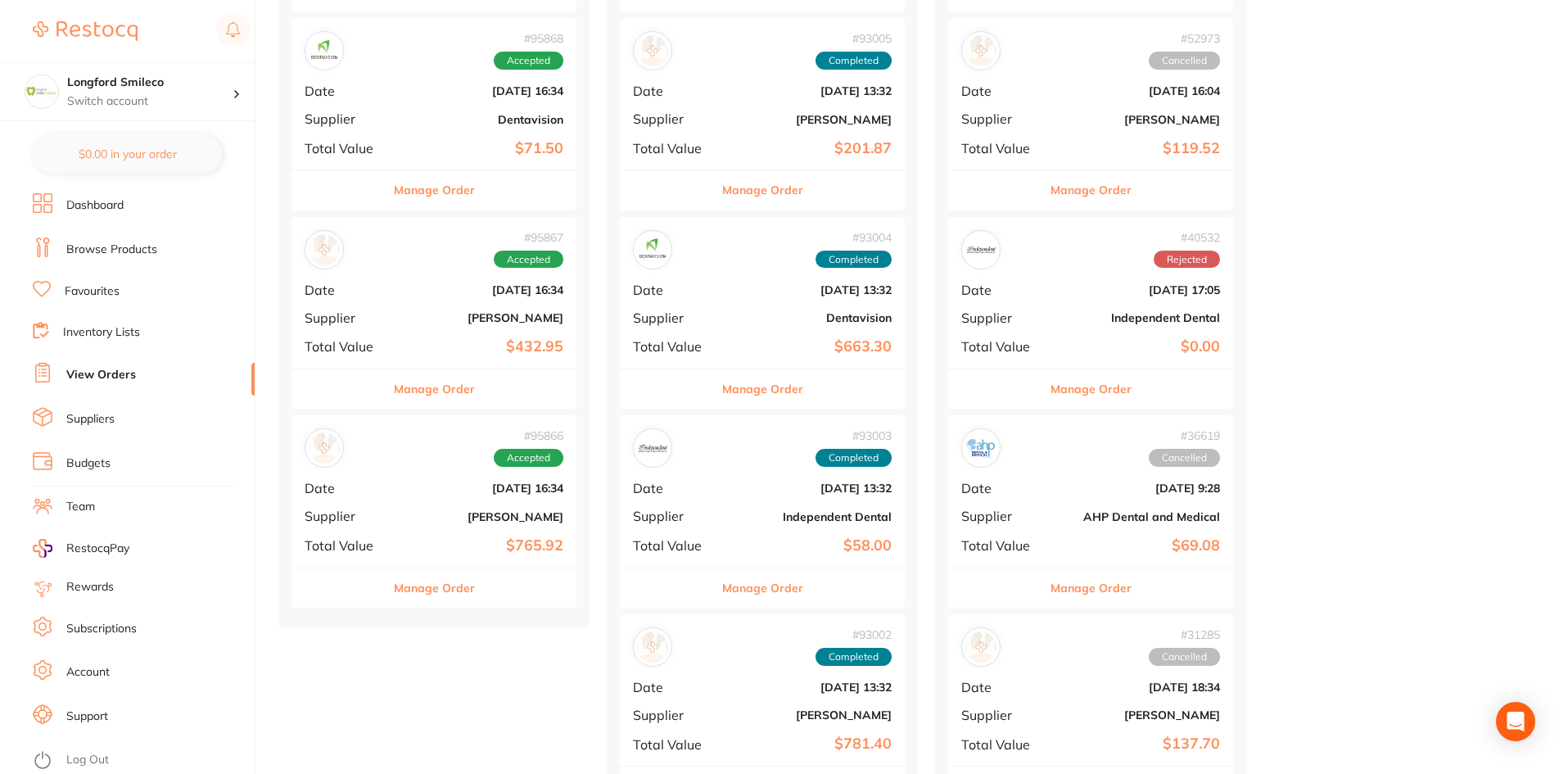
click at [471, 533] on div "# 95866 Accepted Date [DATE] 16:34 Supplier [PERSON_NAME] Total Value $765.92" at bounding box center [434, 491] width 285 height 151
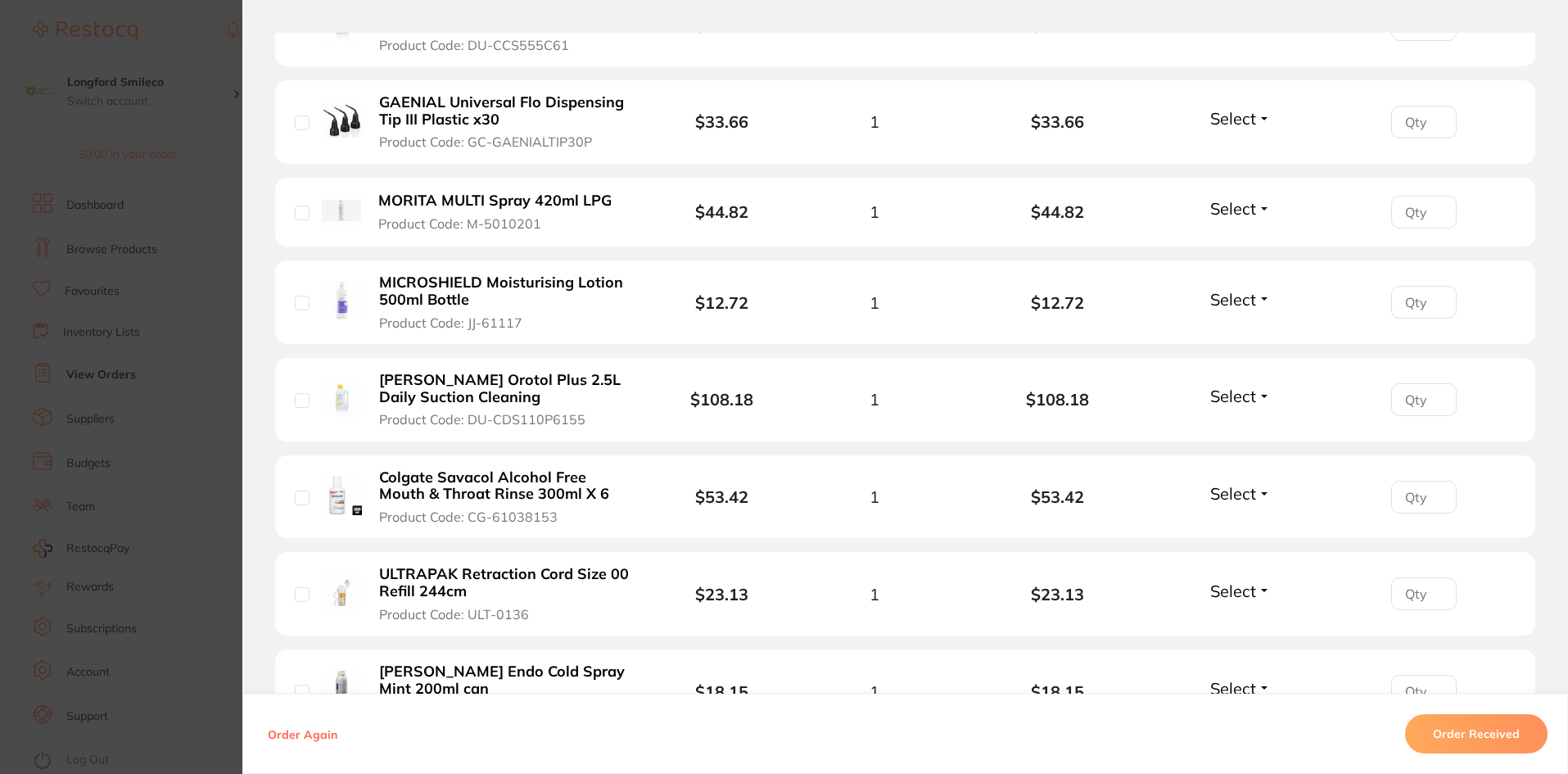
scroll to position [1064, 0]
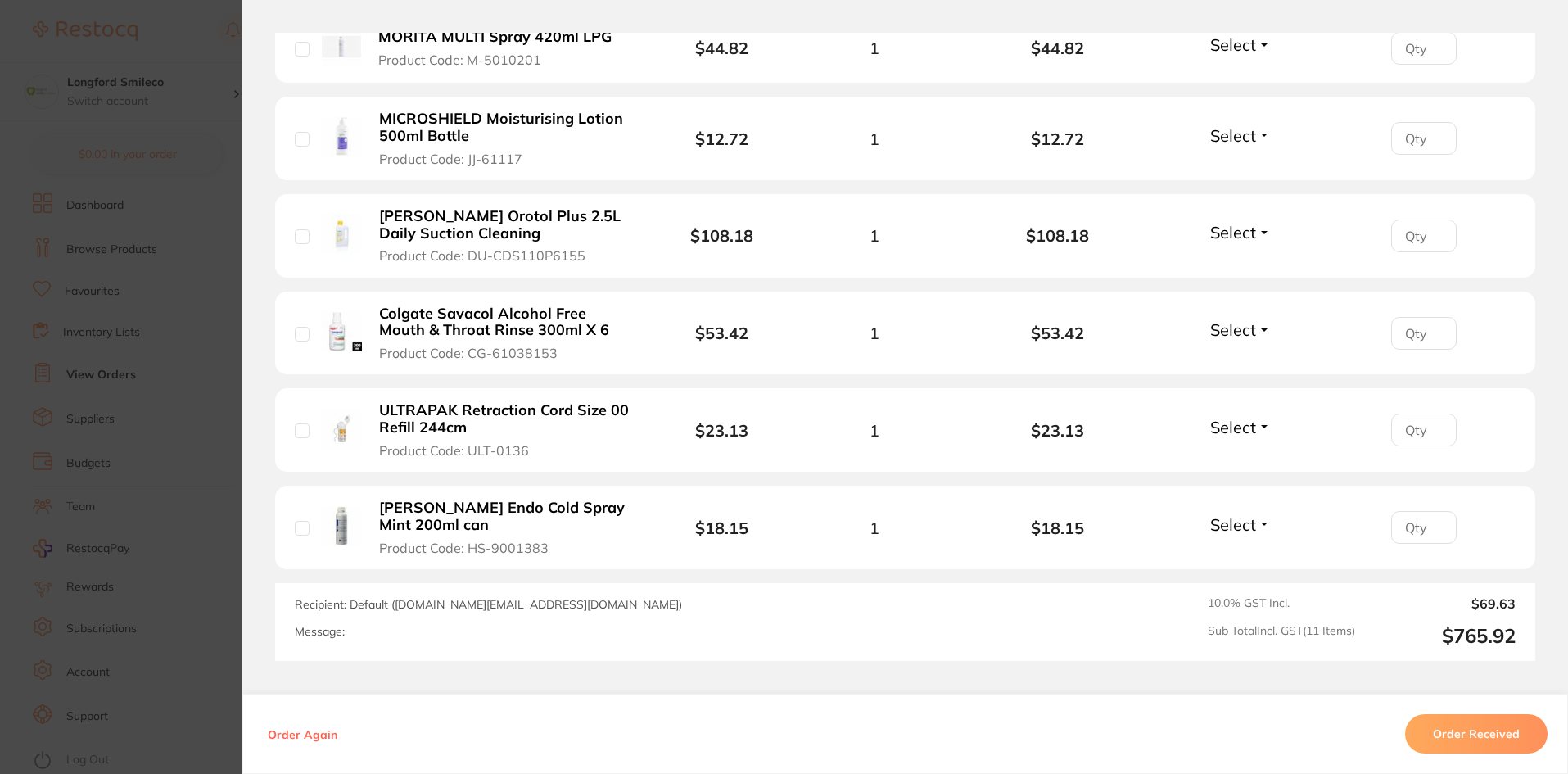
click at [153, 544] on section "Order ID: Restocq- 95866 Order Information Accepted Order Order Date [DATE] 16:…" at bounding box center [784, 387] width 1568 height 774
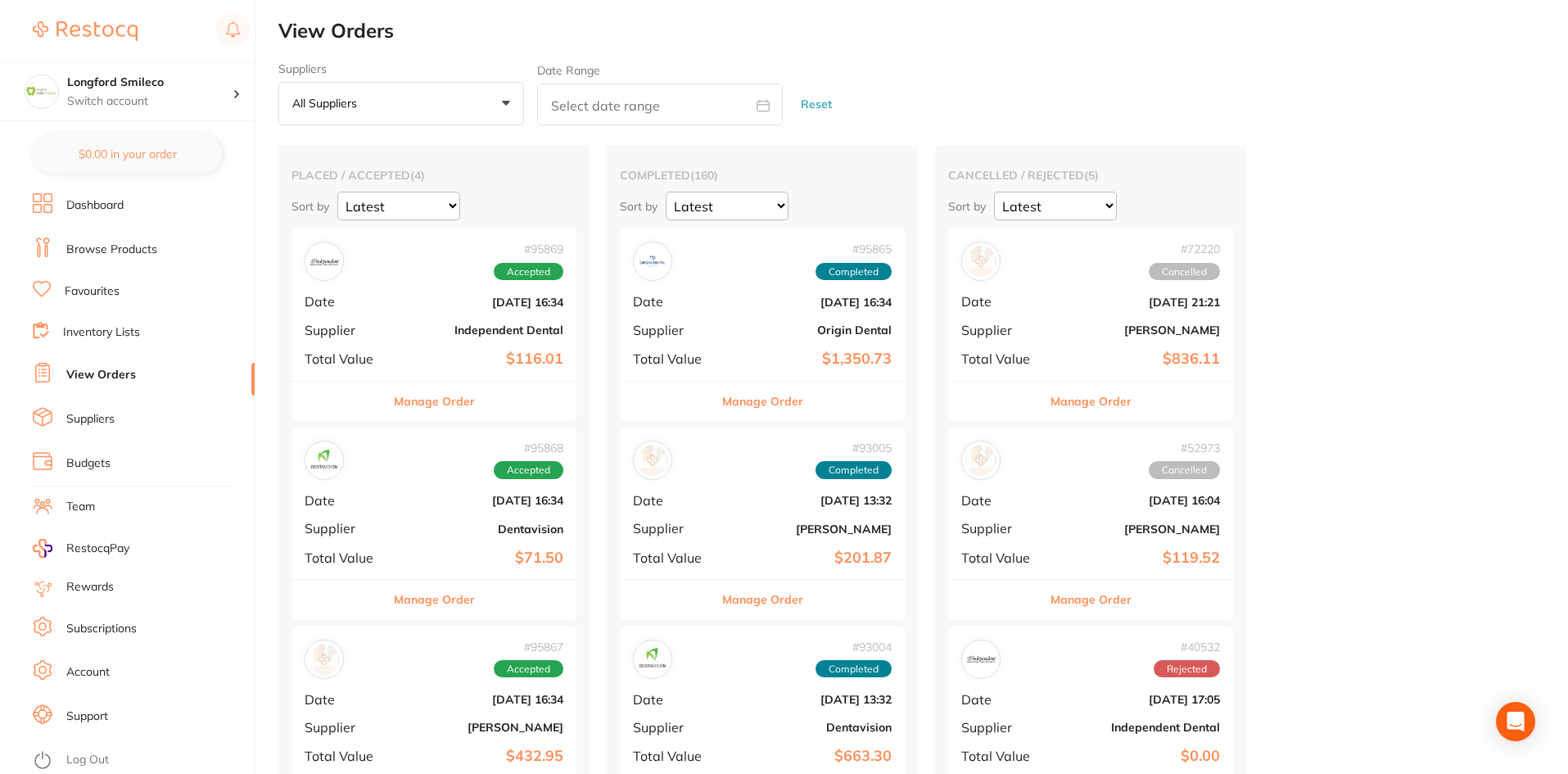
click at [739, 323] on b "Origin Dental" at bounding box center [810, 330] width 164 height 13
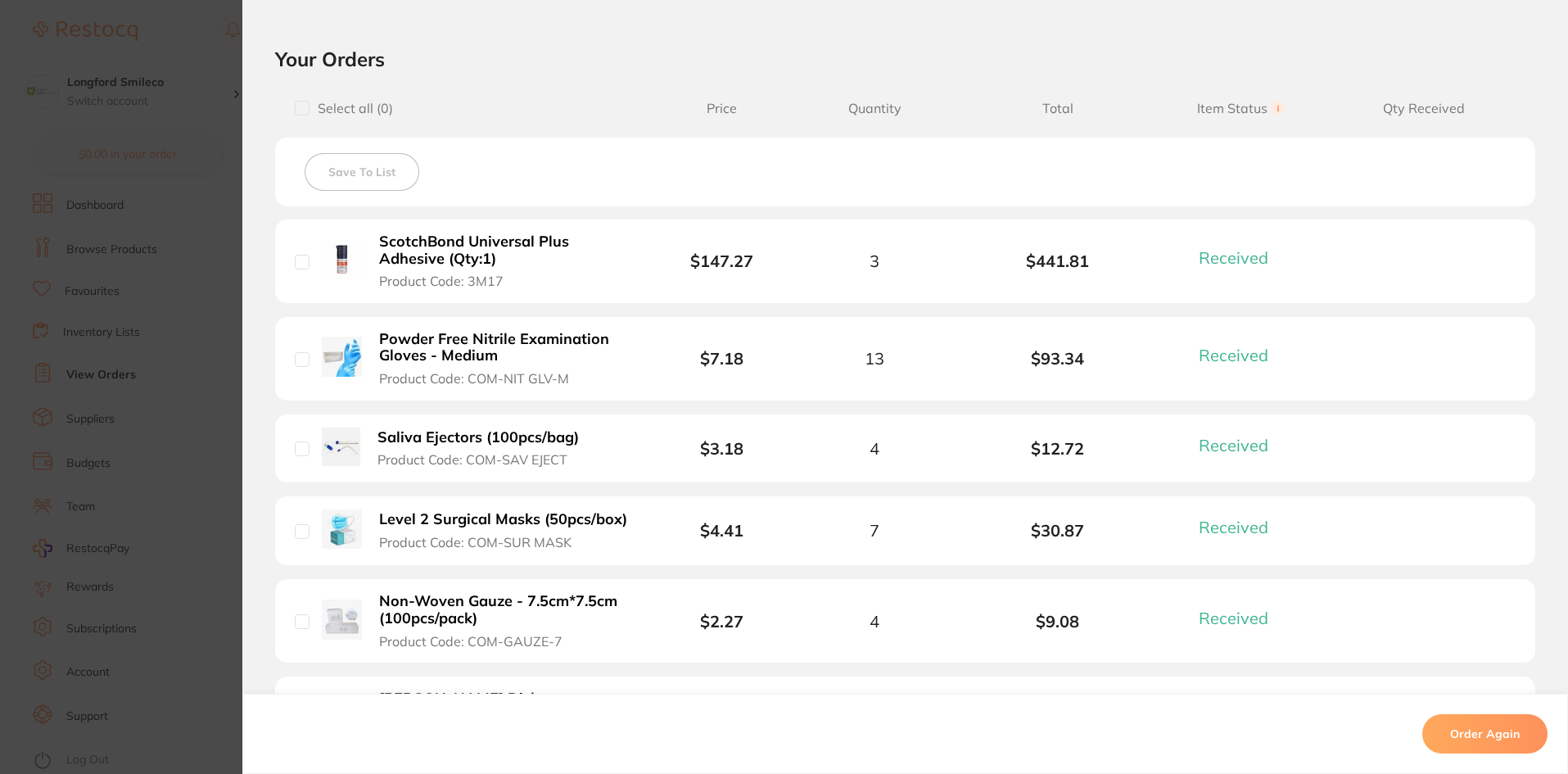
scroll to position [69, 0]
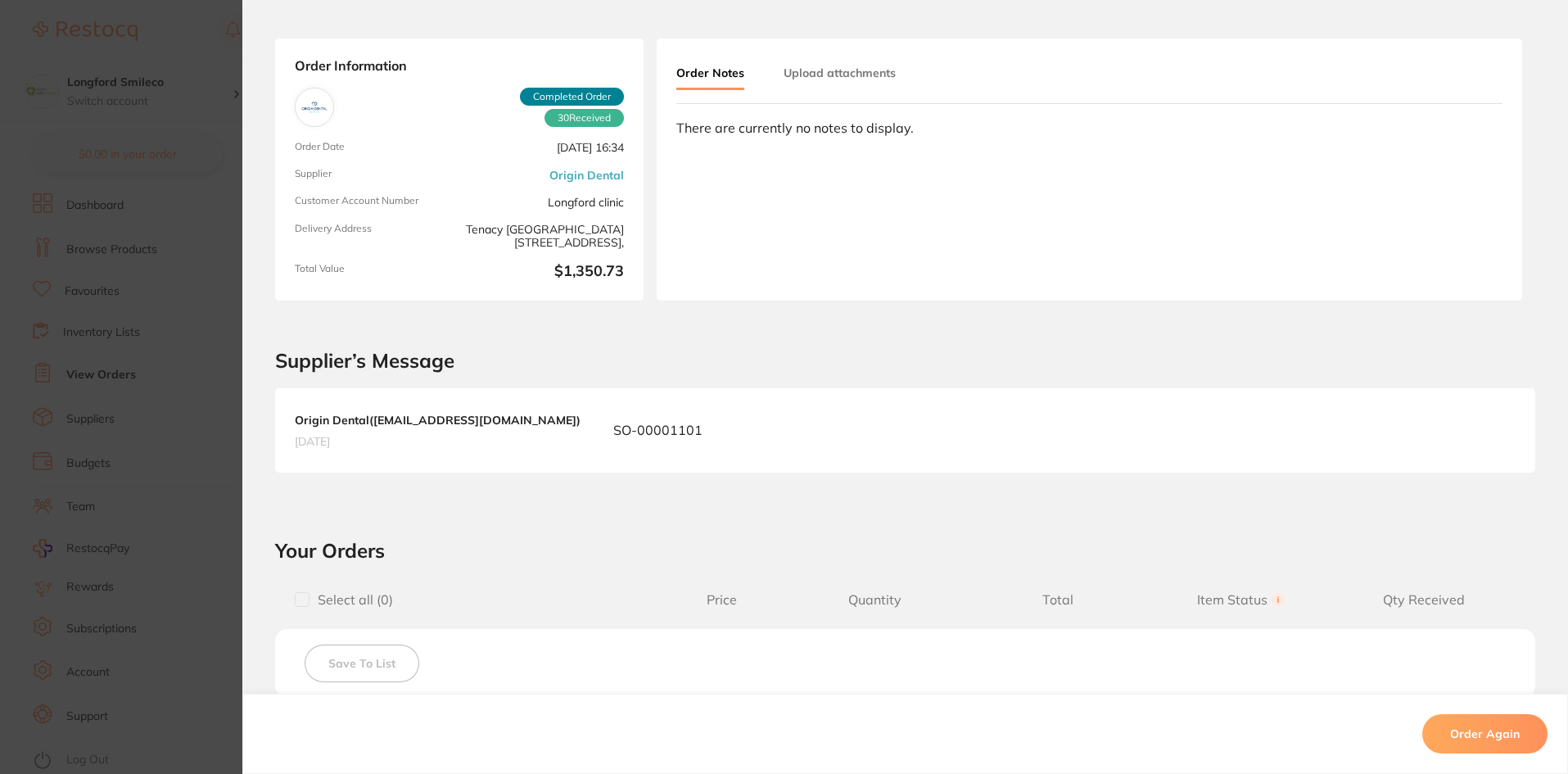
click at [566, 97] on span "Completed Order" at bounding box center [572, 96] width 104 height 18
click at [584, 116] on span "30 Received" at bounding box center [584, 118] width 79 height 18
click at [592, 118] on span "30 Received" at bounding box center [584, 118] width 79 height 18
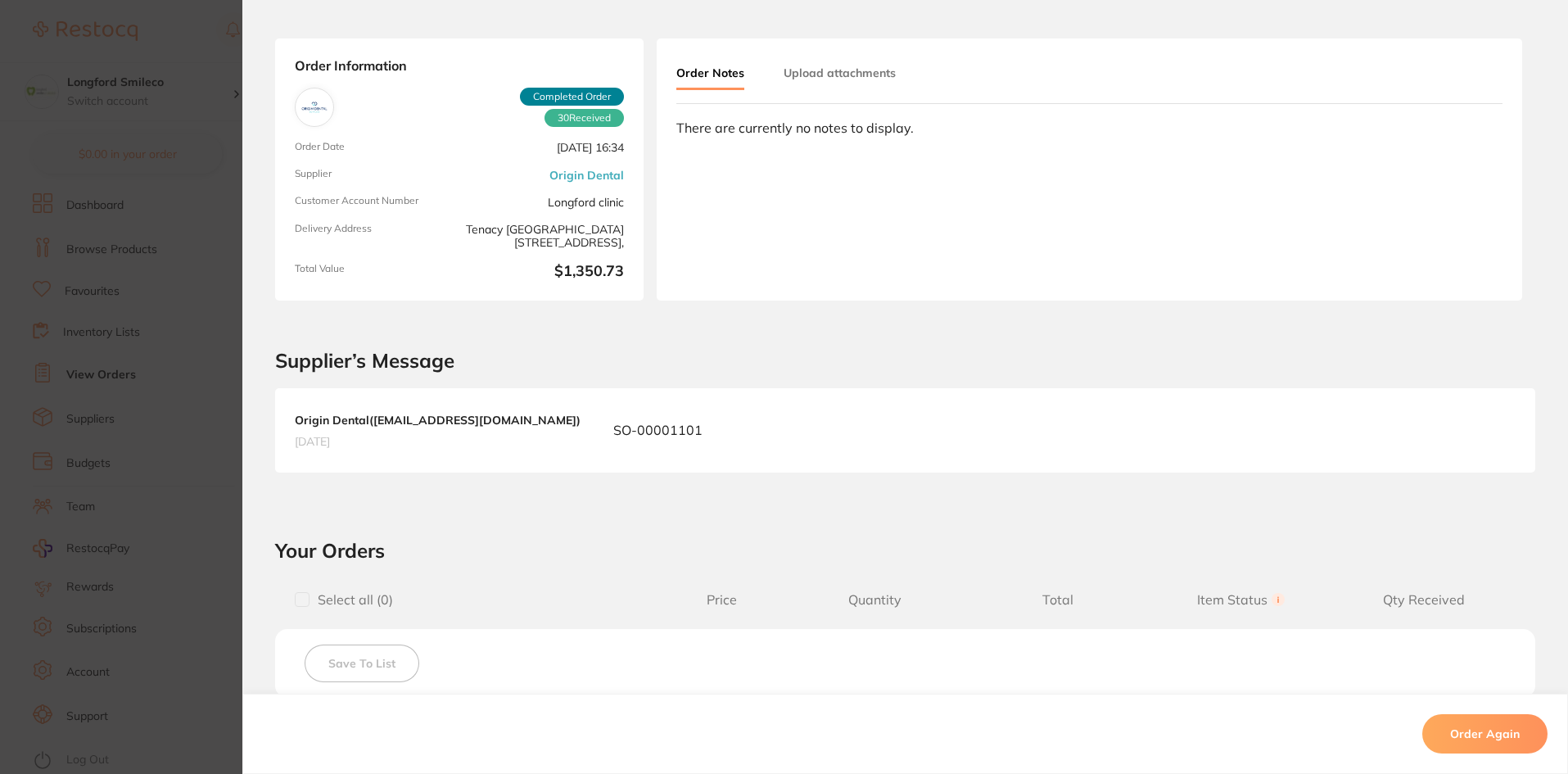
click at [723, 132] on div "There are currently no notes to display." at bounding box center [1090, 127] width 827 height 15
click at [911, 125] on div "There are currently no notes to display." at bounding box center [1090, 127] width 827 height 15
click at [387, 441] on span "[DATE]" at bounding box center [437, 441] width 286 height 15
click at [834, 91] on div "Order Notes Upload attachments" at bounding box center [1090, 80] width 827 height 45
click at [838, 80] on button "Upload attachments" at bounding box center [840, 72] width 112 height 29
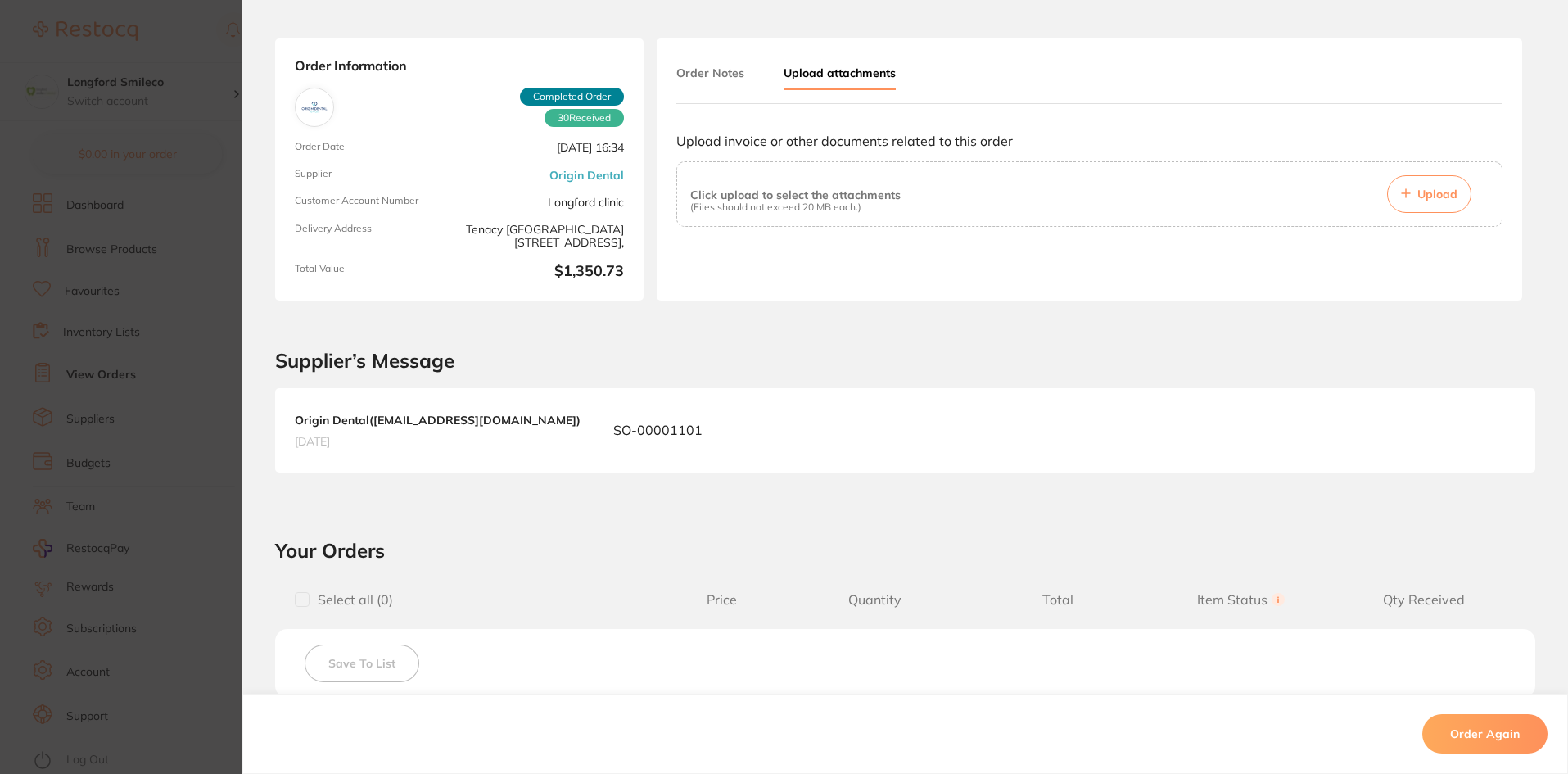
click at [720, 77] on button "Order Notes" at bounding box center [710, 72] width 68 height 29
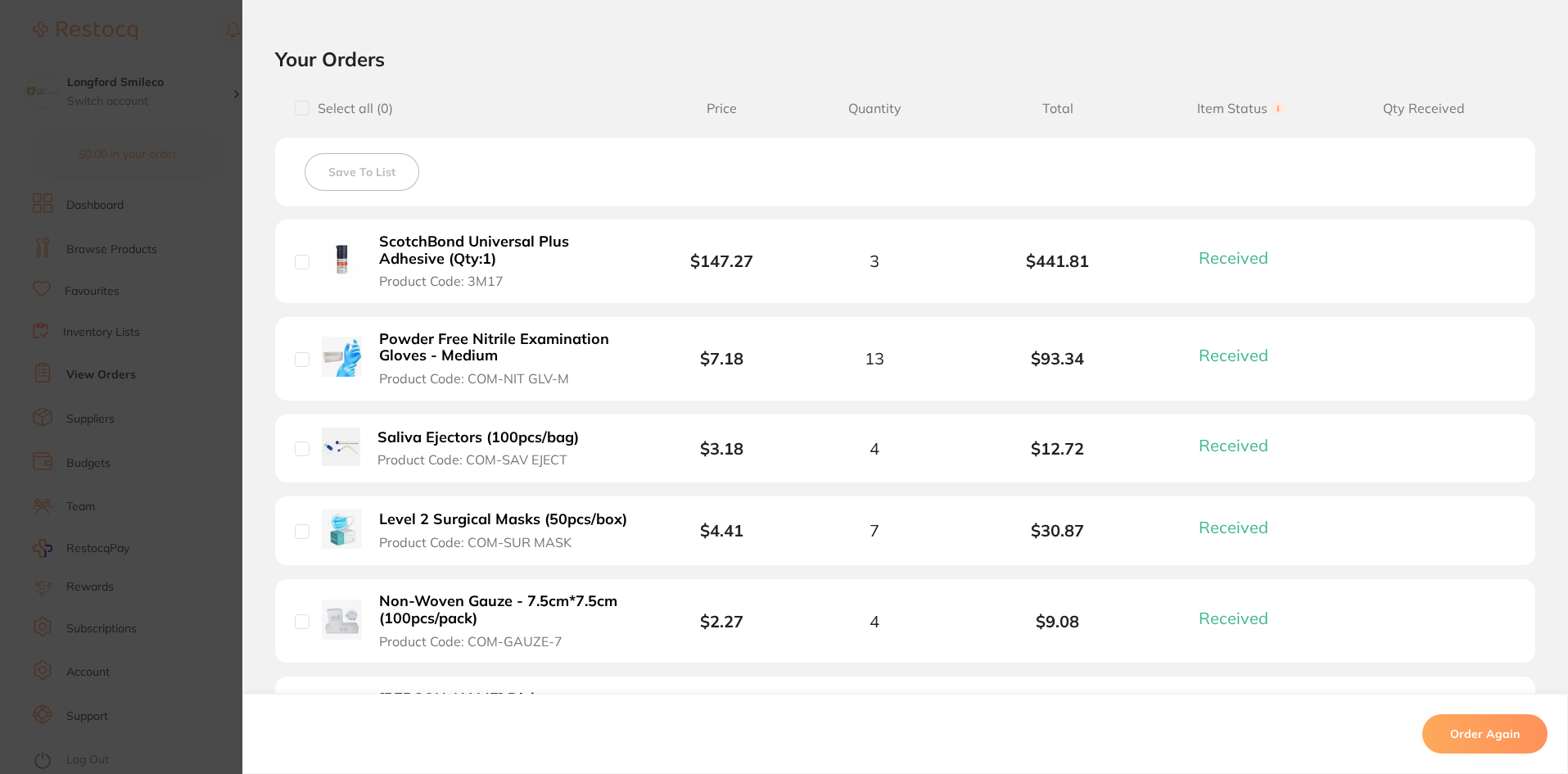
scroll to position [232, 0]
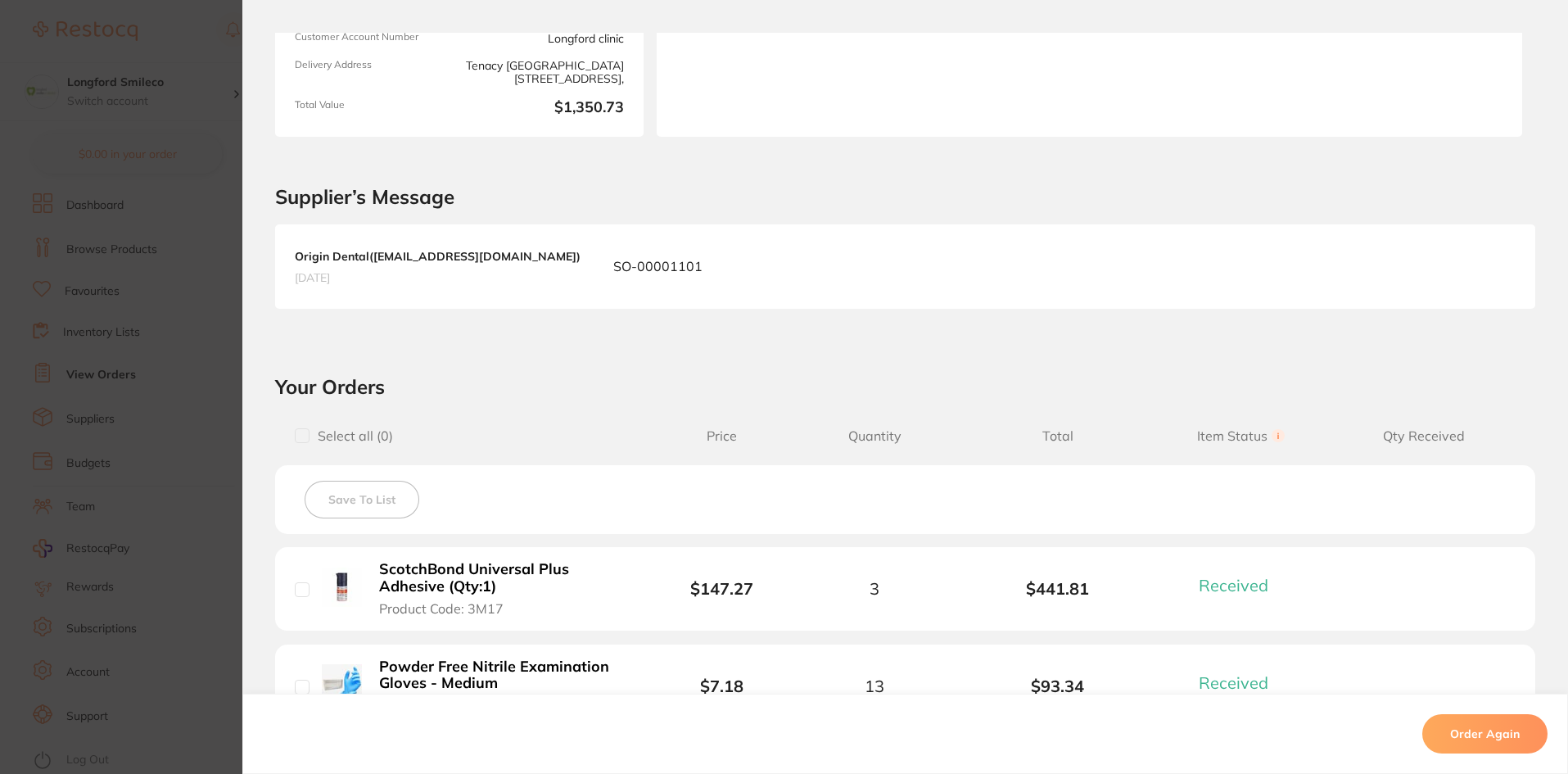
click at [192, 446] on section "Order ID: Restocq- 95865 Order Information 30 Received Completed Order Order Da…" at bounding box center [784, 387] width 1568 height 774
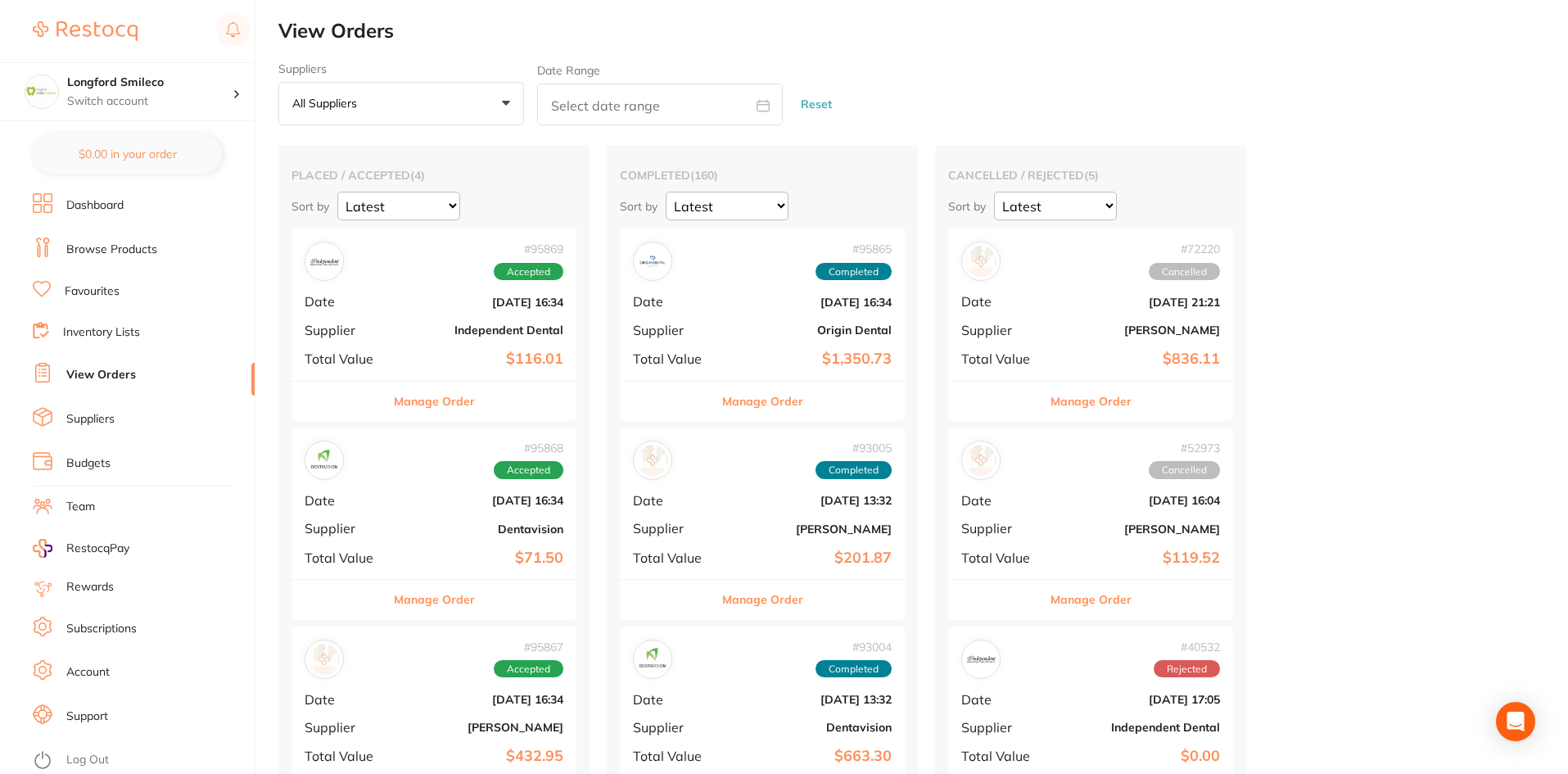
click at [765, 338] on div "# 95865 Completed Date [DATE] 16:34 Supplier Origin Dental Total Value $1,350.73" at bounding box center [763, 304] width 285 height 151
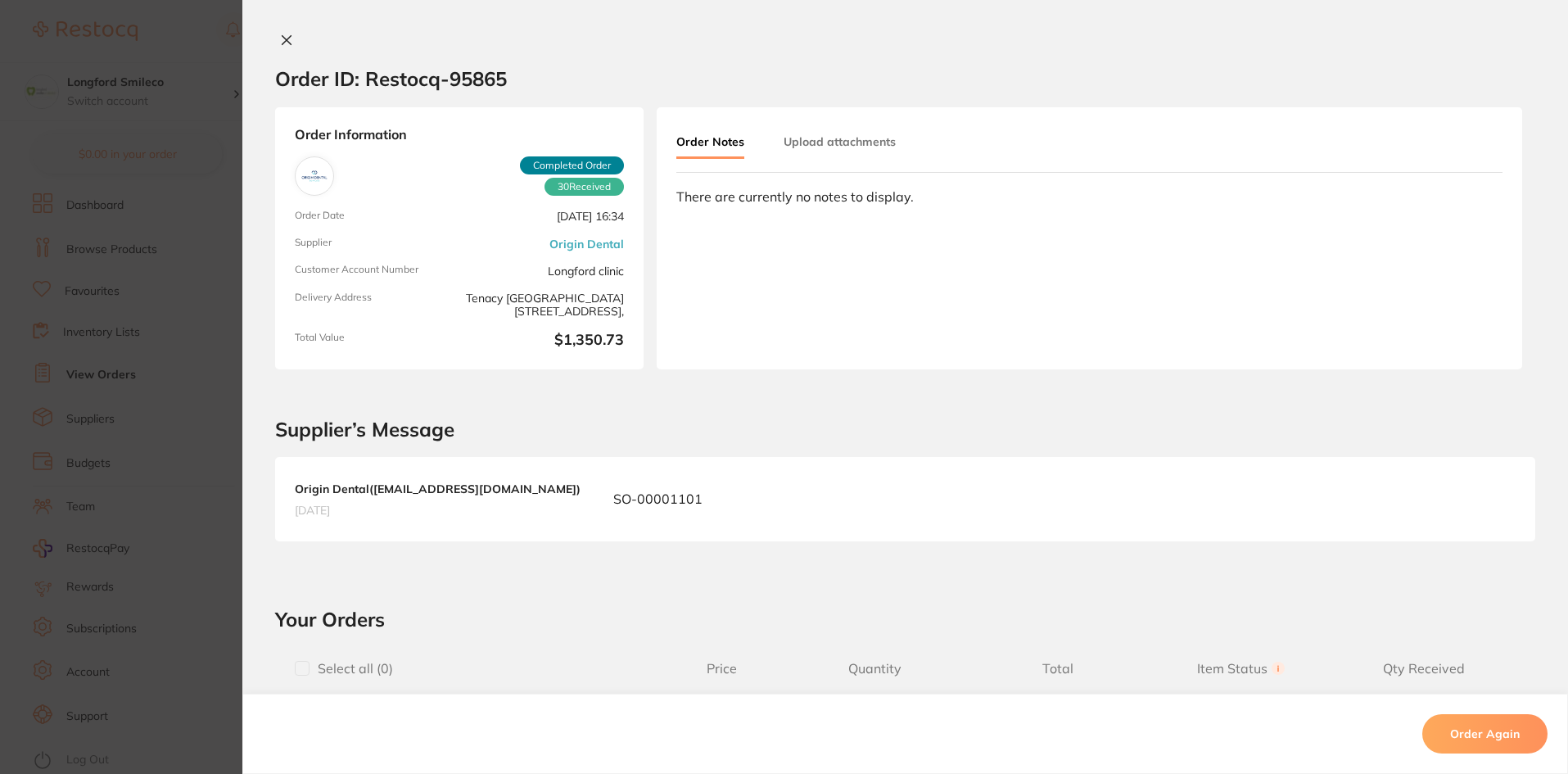
scroll to position [573, 0]
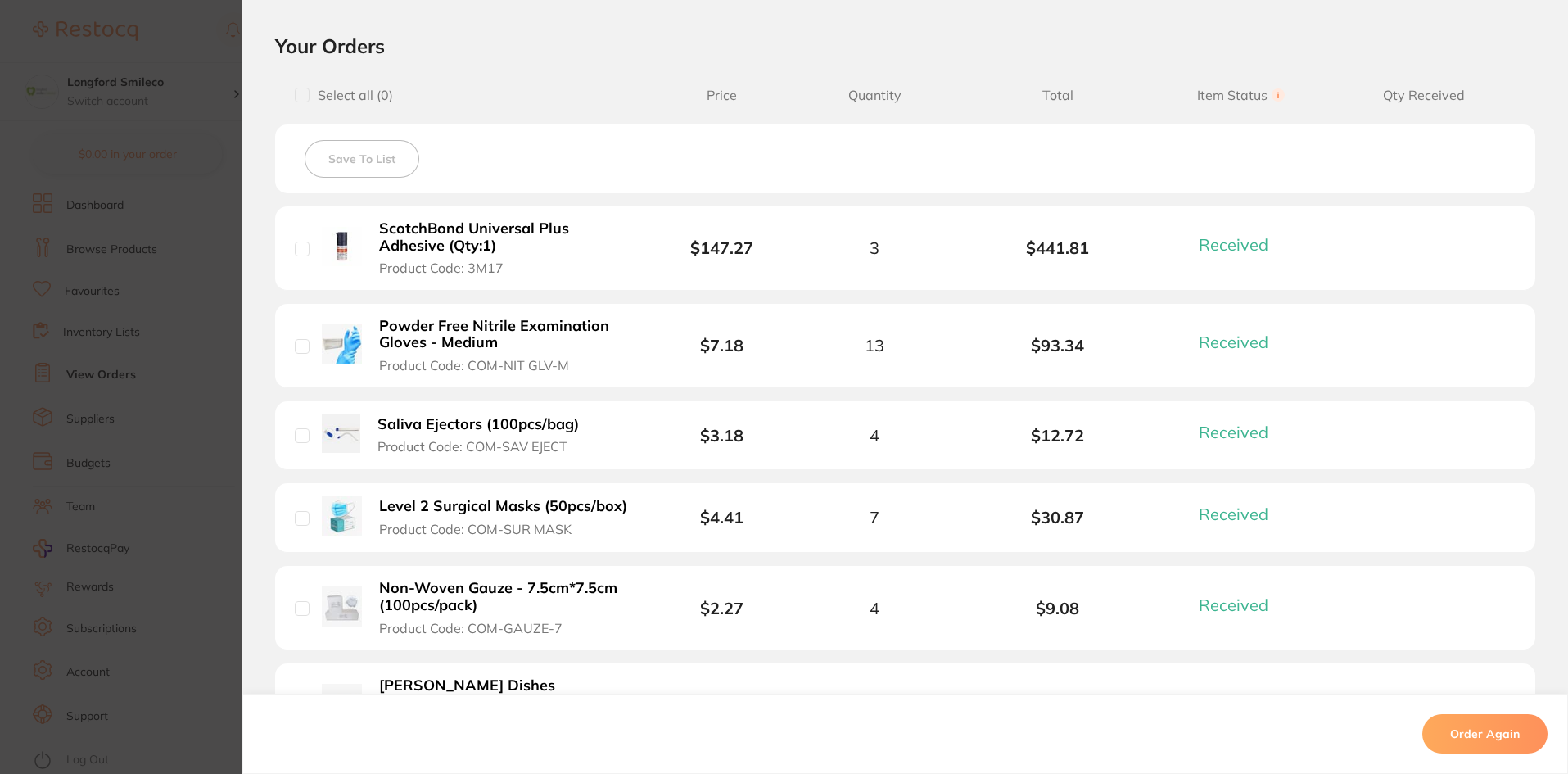
click at [22, 602] on section "Order ID: Restocq- 95865 Order Information 30 Received Completed Order Order Da…" at bounding box center [784, 387] width 1568 height 774
